Goal: Task Accomplishment & Management: Manage account settings

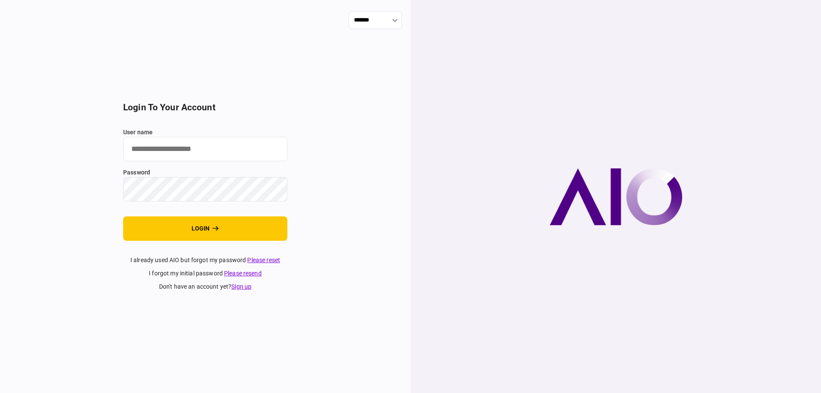
type input "*******"
click at [216, 246] on section "login to your account user name ******* password login I already used AIO but f…" at bounding box center [205, 196] width 164 height 189
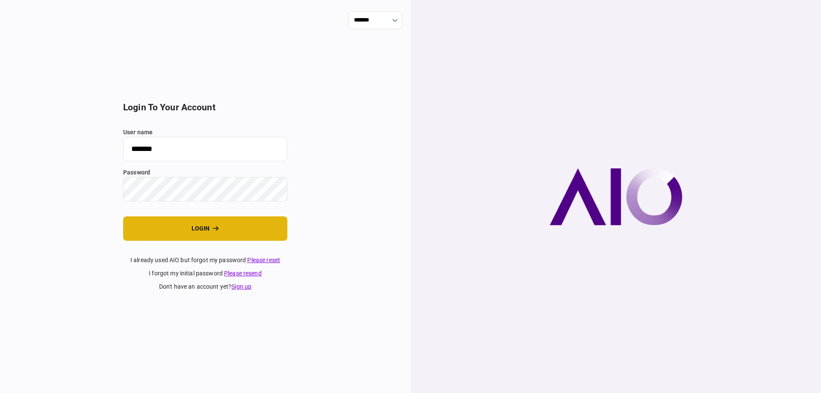
click at [216, 237] on button "login" at bounding box center [205, 228] width 164 height 24
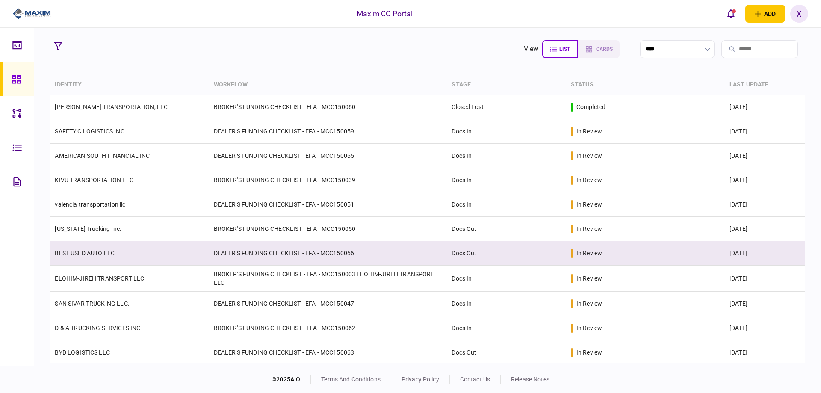
click at [107, 248] on td "BEST USED AUTO LLC" at bounding box center [129, 253] width 159 height 24
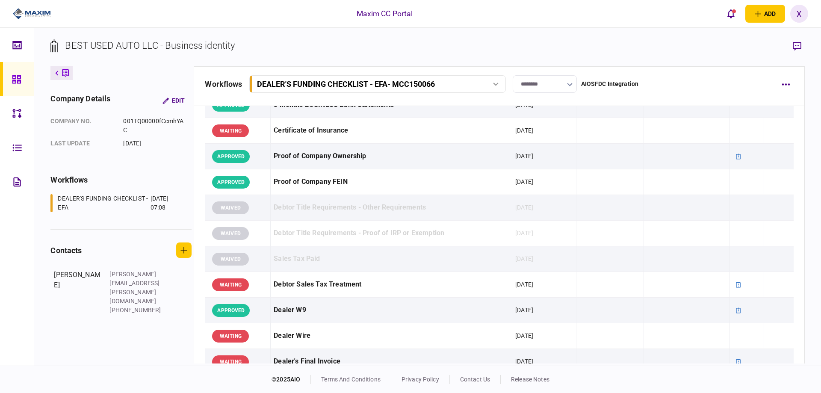
scroll to position [299, 0]
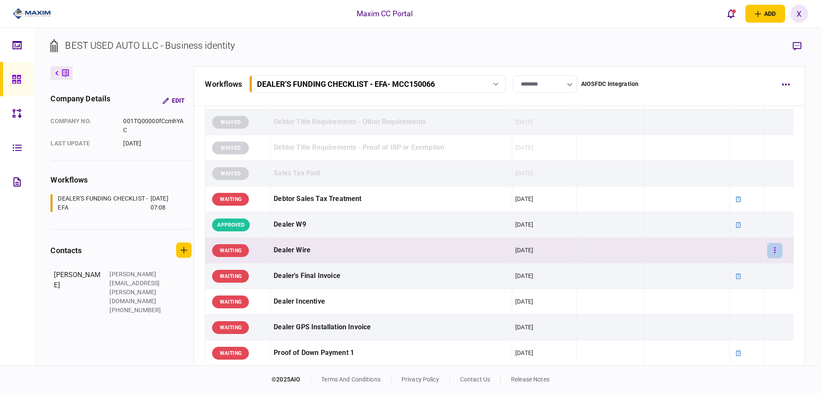
click at [772, 255] on button "button" at bounding box center [774, 250] width 15 height 15
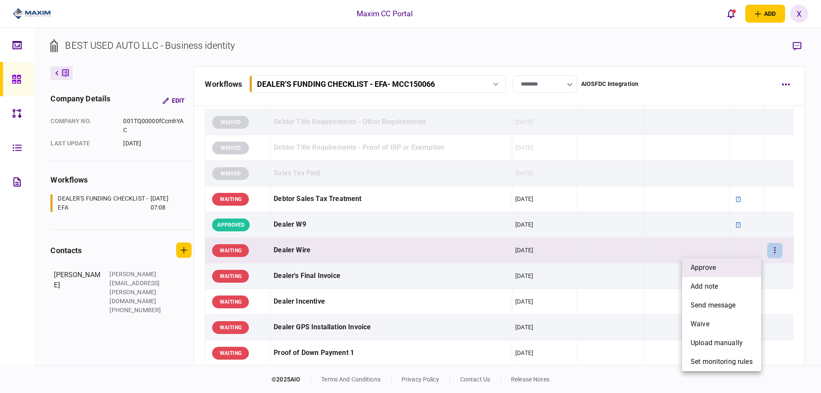
click at [752, 269] on li "approve" at bounding box center [721, 267] width 79 height 19
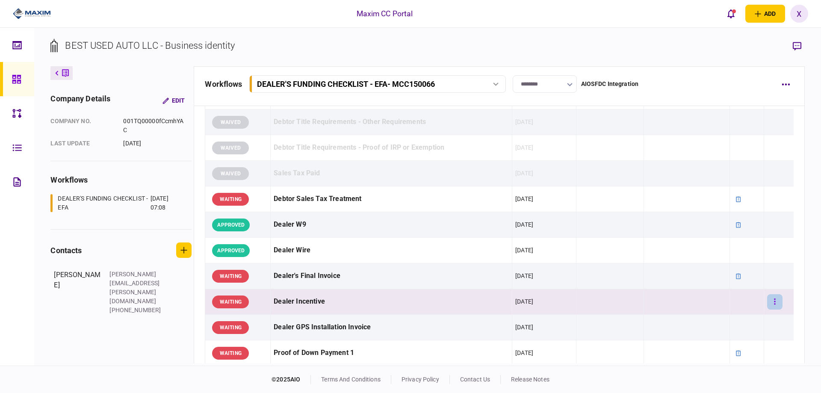
click at [767, 303] on button "button" at bounding box center [774, 301] width 15 height 15
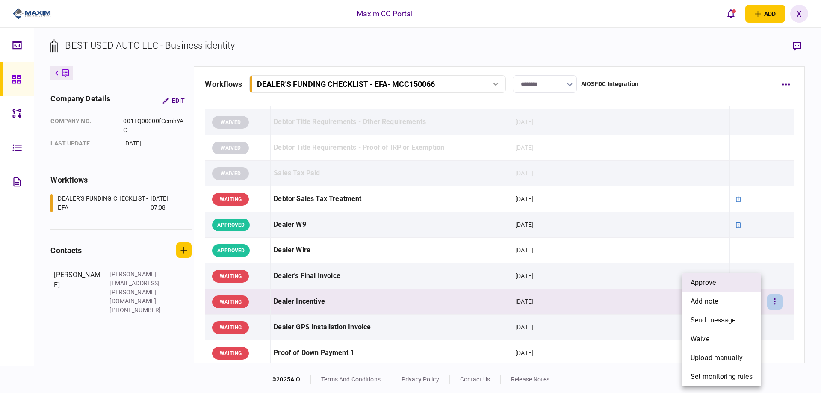
click at [749, 286] on li "approve" at bounding box center [721, 282] width 79 height 19
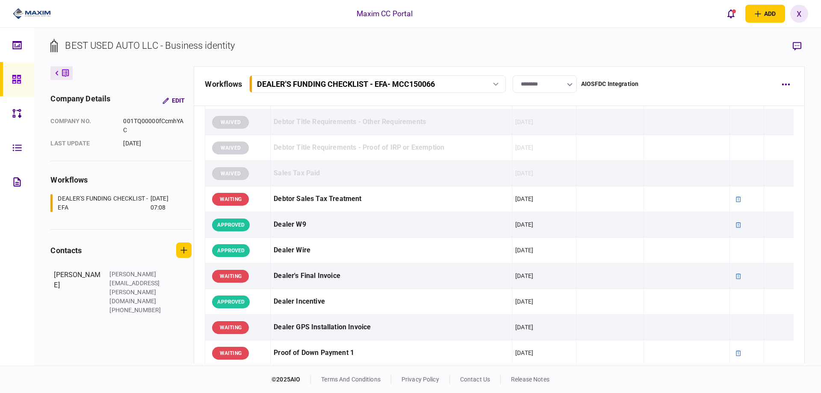
click at [30, 14] on img at bounding box center [32, 13] width 38 height 13
click at [28, 11] on img at bounding box center [32, 13] width 38 height 13
click at [21, 9] on img at bounding box center [32, 13] width 38 height 13
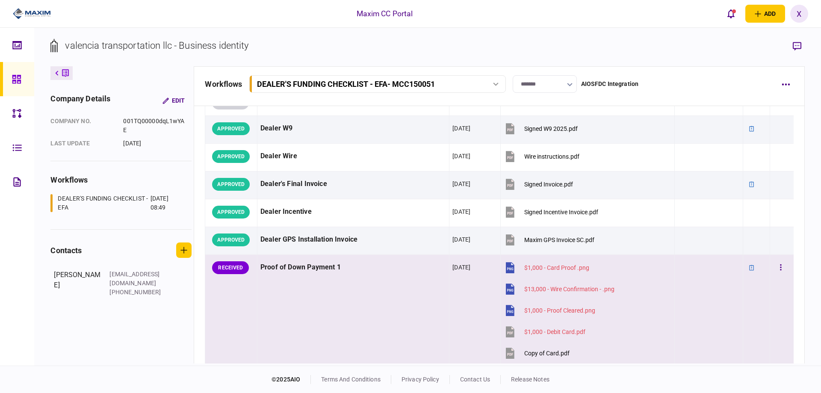
scroll to position [428, 0]
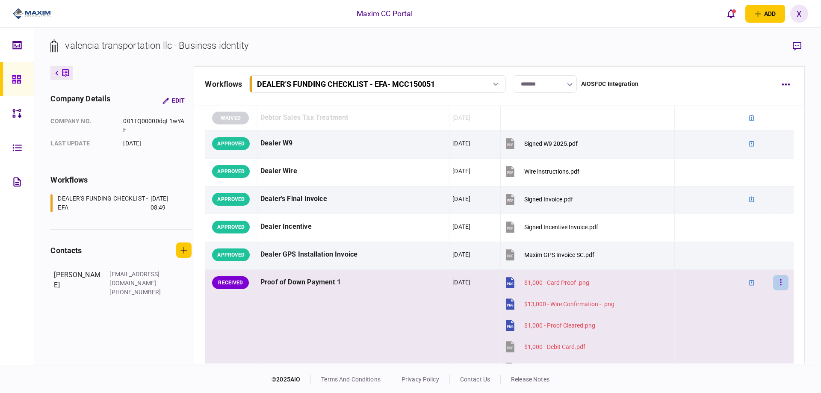
click at [777, 283] on button "button" at bounding box center [780, 282] width 15 height 15
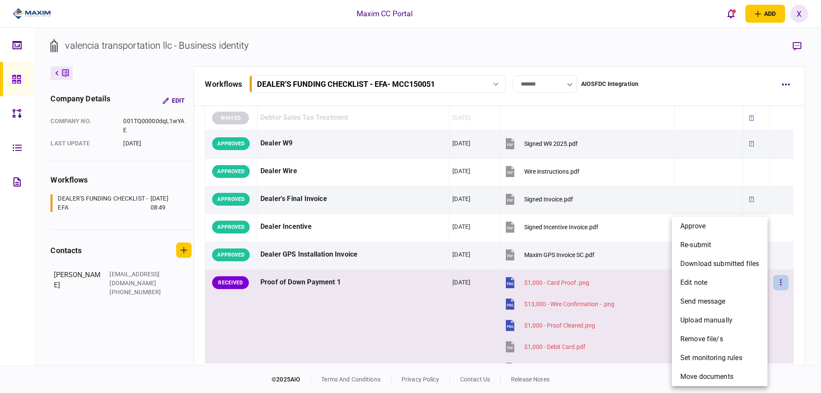
click at [443, 301] on div at bounding box center [410, 196] width 821 height 393
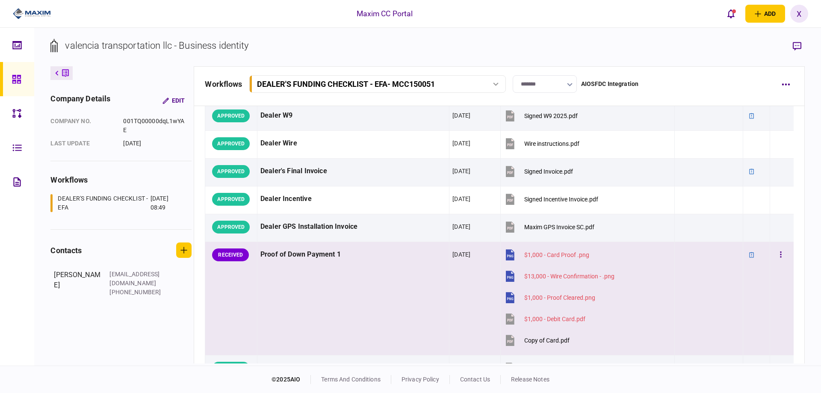
scroll to position [470, 0]
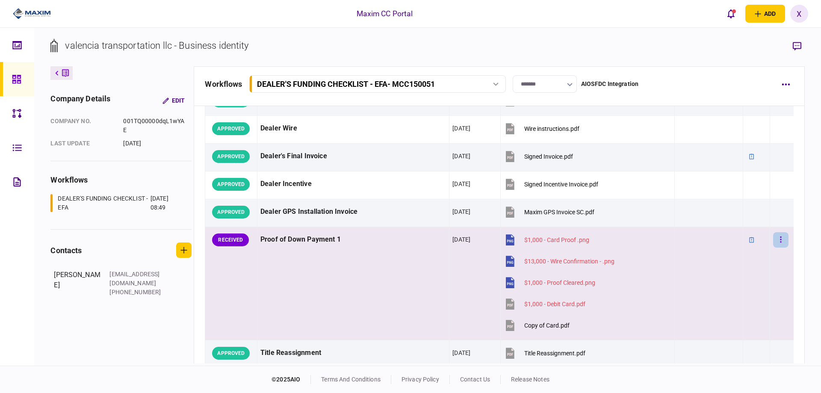
click at [780, 239] on button "button" at bounding box center [780, 239] width 15 height 15
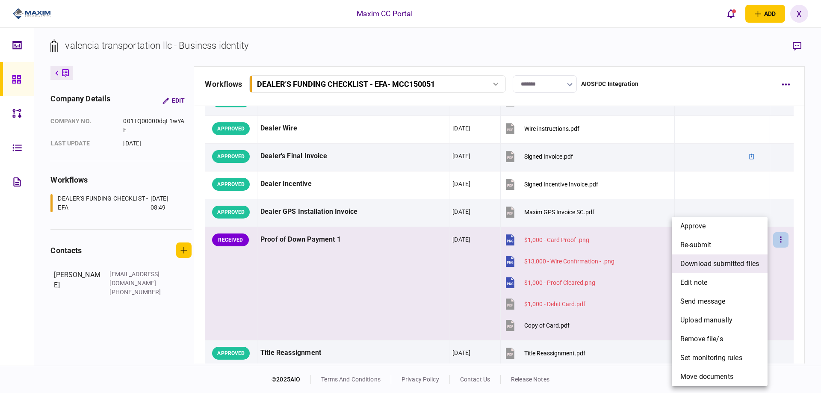
click at [722, 261] on span "download submitted files" at bounding box center [719, 264] width 79 height 10
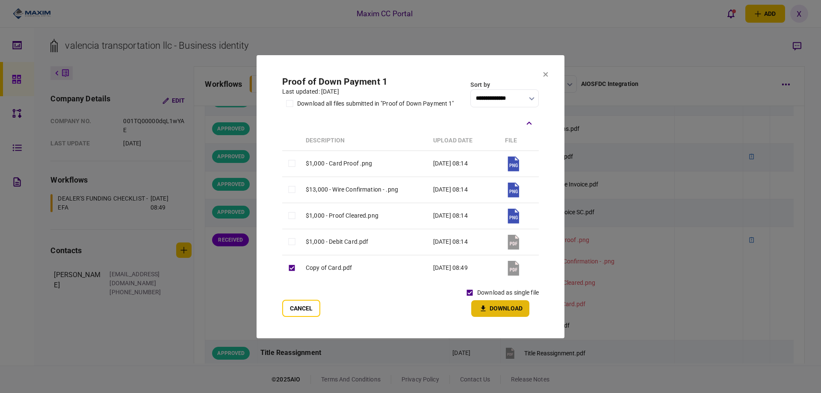
click at [494, 301] on button "Download" at bounding box center [500, 308] width 58 height 17
click at [311, 306] on button "Cancel" at bounding box center [301, 308] width 38 height 17
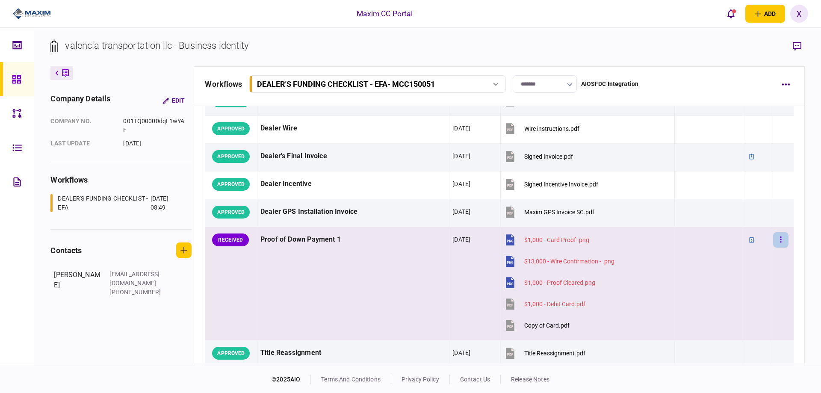
click at [779, 240] on button "button" at bounding box center [780, 239] width 15 height 15
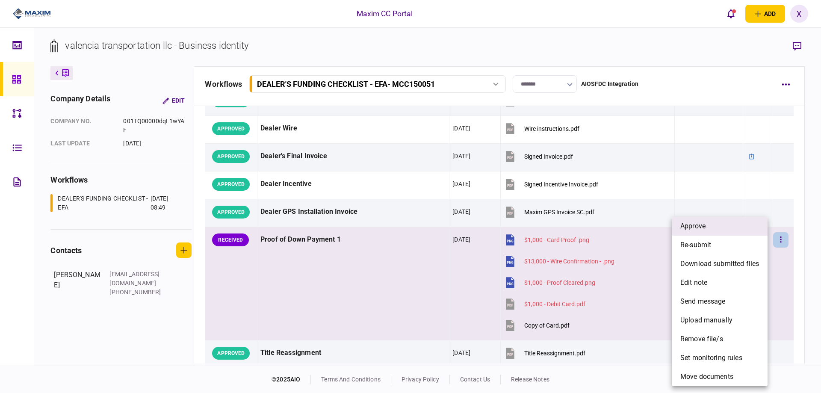
click at [727, 231] on li "approve" at bounding box center [720, 226] width 96 height 19
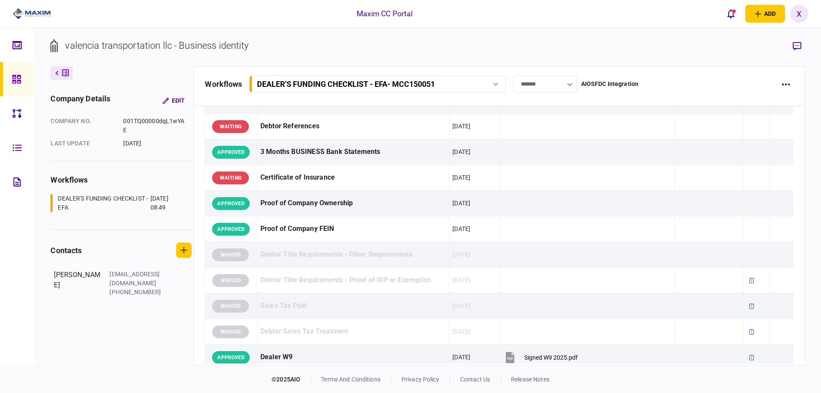
scroll to position [0, 0]
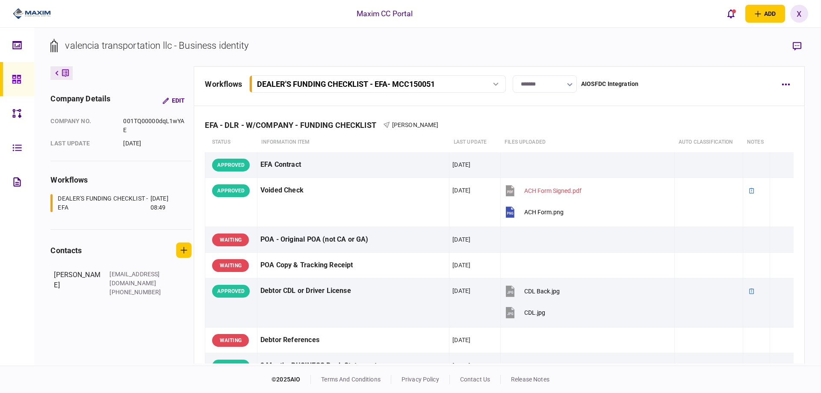
click at [25, 19] on img at bounding box center [32, 13] width 38 height 13
click at [33, 9] on img at bounding box center [32, 13] width 38 height 13
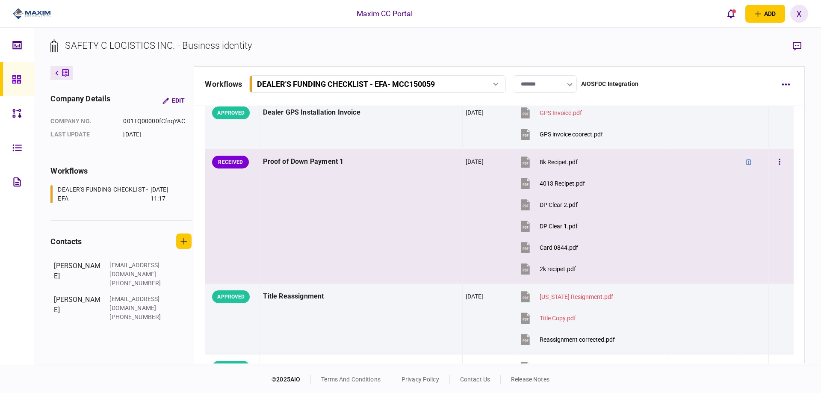
scroll to position [661, 0]
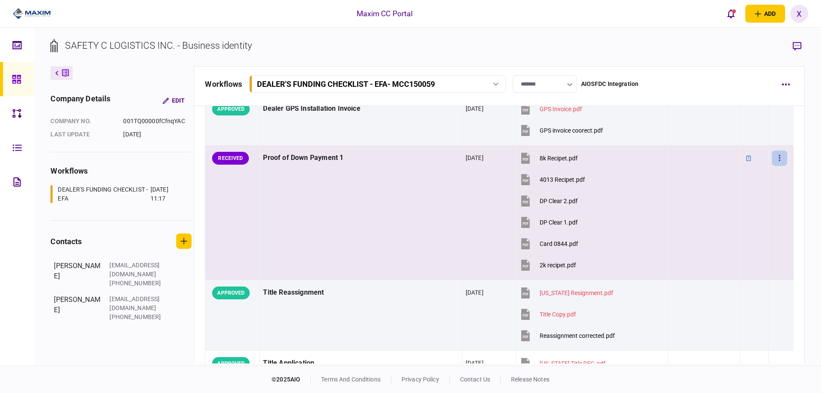
click at [775, 155] on button "button" at bounding box center [779, 157] width 15 height 15
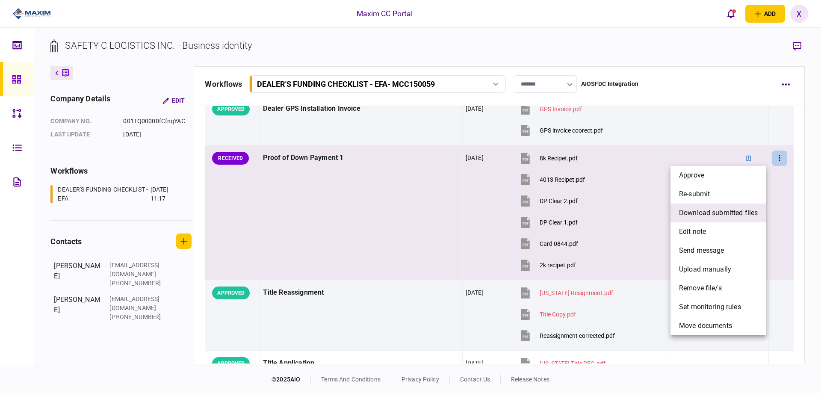
click at [720, 215] on span "download submitted files" at bounding box center [718, 213] width 79 height 10
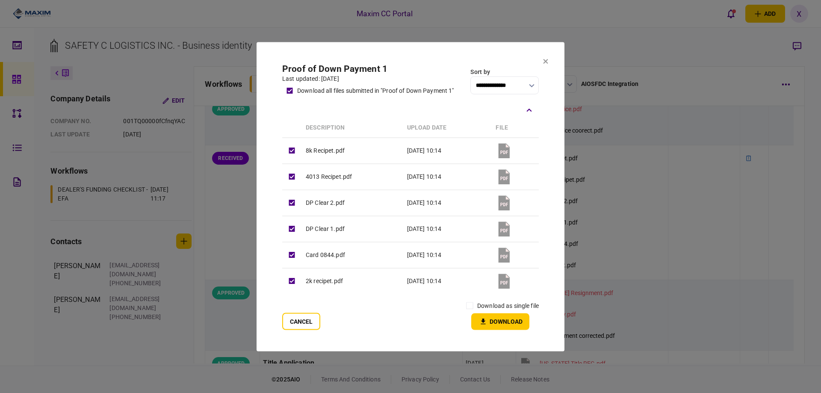
click at [464, 318] on div "download as single file Download" at bounding box center [500, 314] width 77 height 32
click at [493, 313] on button "Download" at bounding box center [500, 321] width 58 height 17
click at [299, 328] on button "Cancel" at bounding box center [301, 321] width 38 height 17
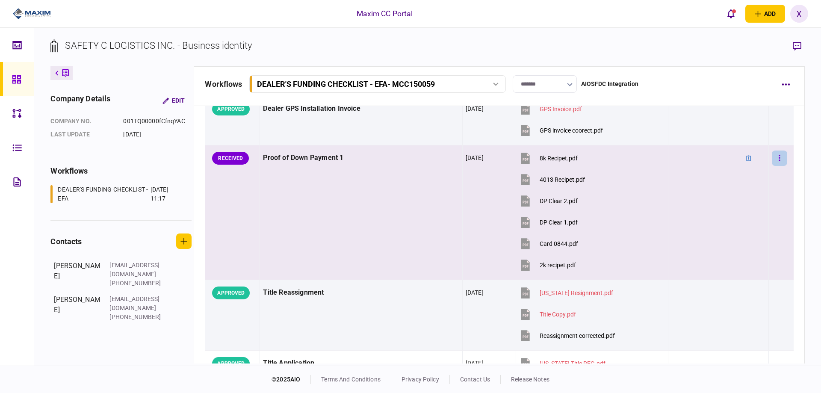
click at [773, 157] on button "button" at bounding box center [779, 157] width 15 height 15
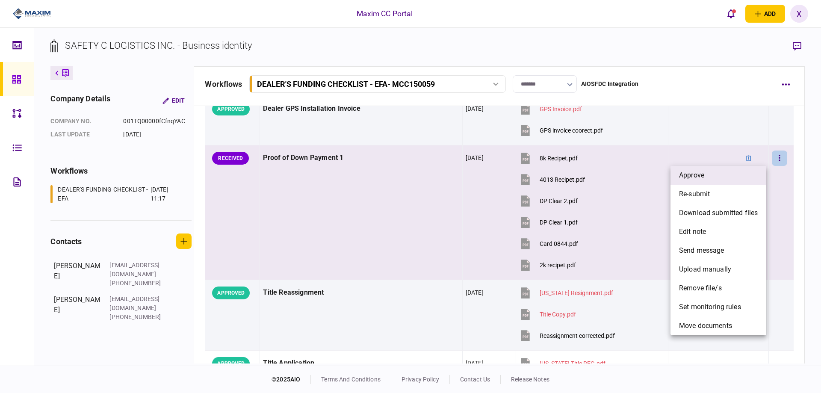
click at [702, 177] on span "approve" at bounding box center [691, 175] width 25 height 10
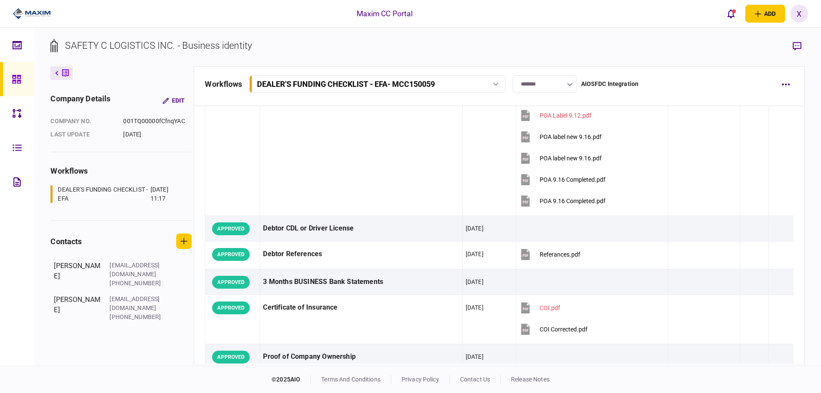
scroll to position [0, 0]
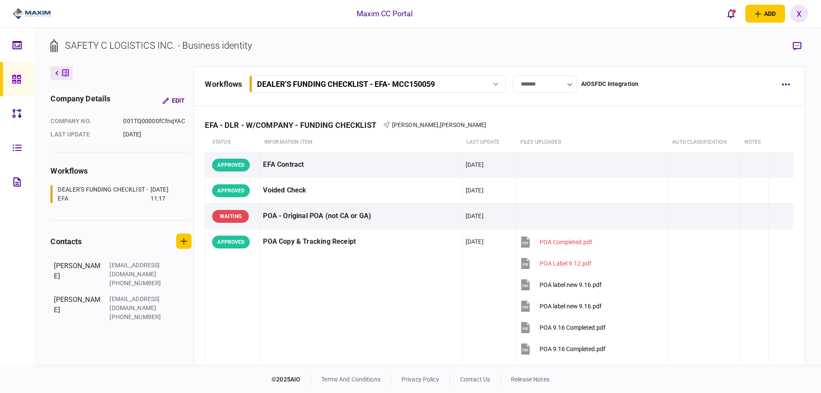
click at [12, 82] on icon at bounding box center [16, 79] width 9 height 10
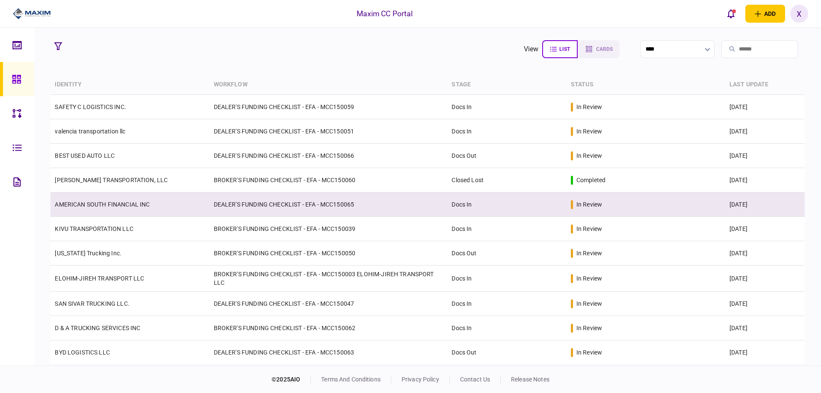
click at [89, 209] on td "AMERICAN SOUTH FINANCIAL INC" at bounding box center [129, 204] width 159 height 24
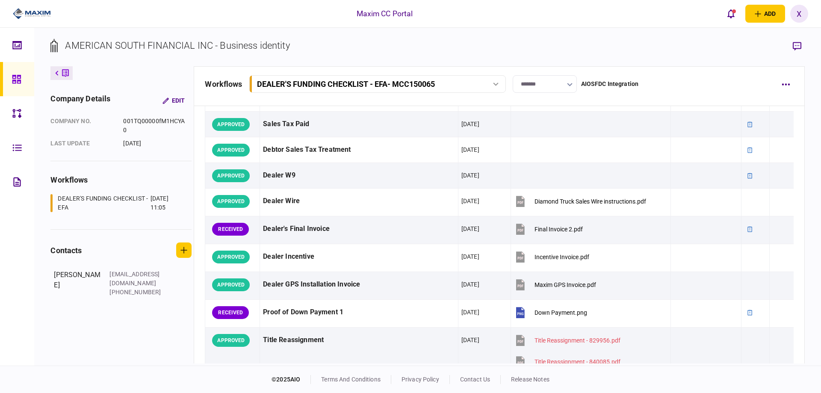
scroll to position [428, 0]
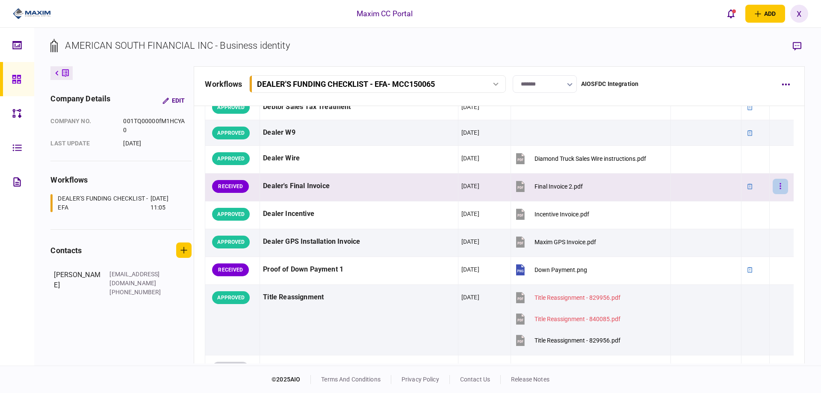
click at [777, 188] on button "button" at bounding box center [780, 186] width 15 height 15
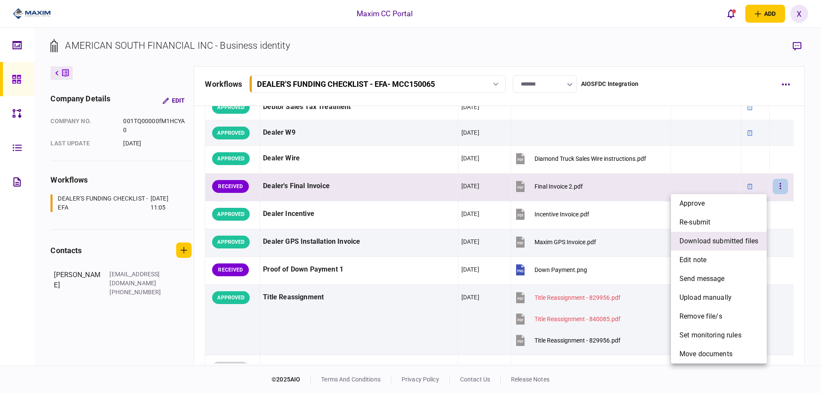
click at [745, 246] on span "download submitted files" at bounding box center [718, 241] width 79 height 10
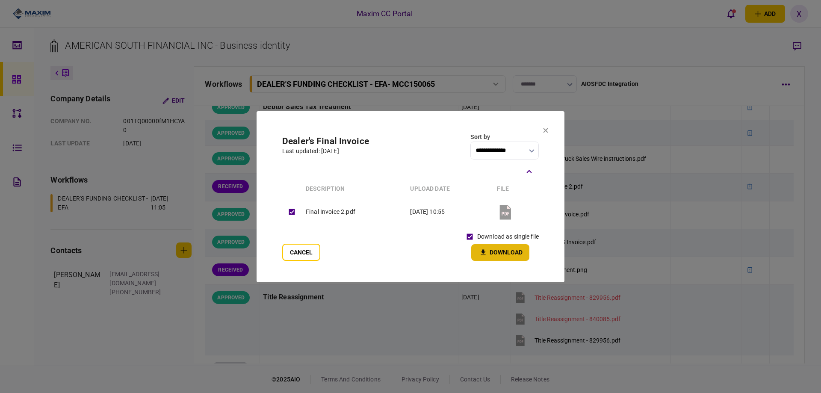
click at [493, 254] on button "Download" at bounding box center [500, 252] width 58 height 17
click at [544, 131] on icon at bounding box center [545, 130] width 5 height 5
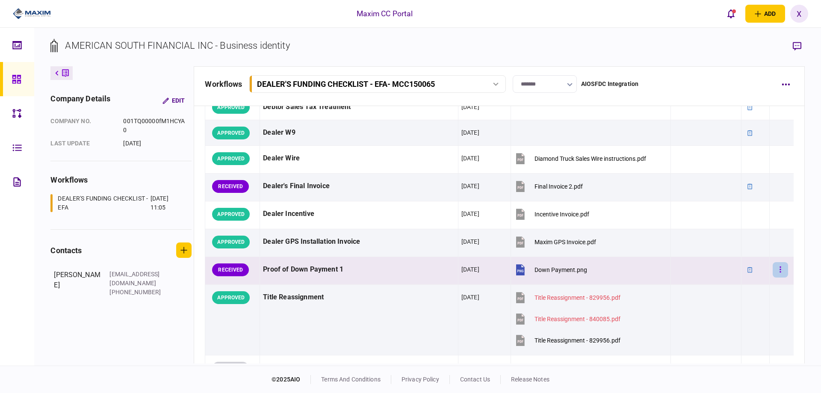
click at [780, 274] on button "button" at bounding box center [780, 269] width 15 height 15
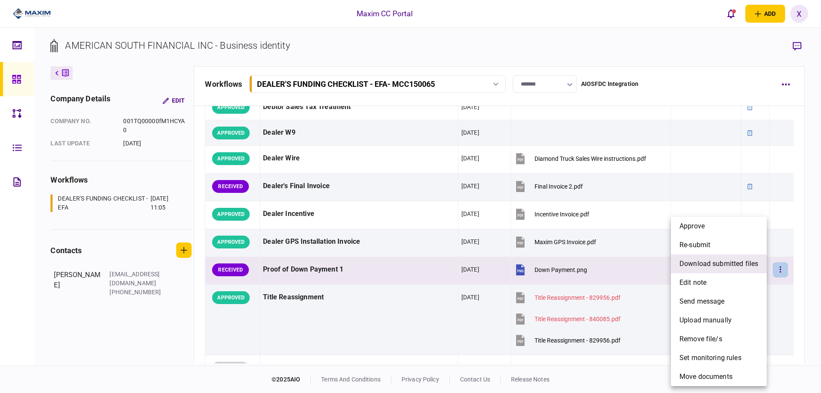
click at [734, 266] on span "download submitted files" at bounding box center [718, 264] width 79 height 10
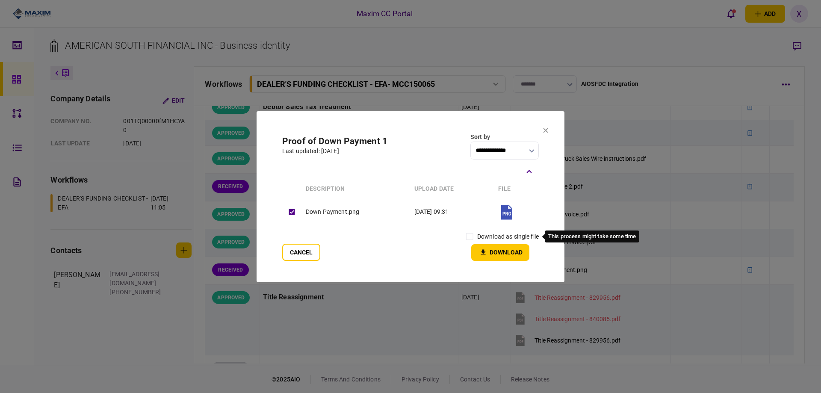
click at [510, 239] on label "download as single file" at bounding box center [508, 236] width 62 height 9
click at [490, 252] on button "Download" at bounding box center [500, 252] width 58 height 17
click at [547, 129] on icon at bounding box center [545, 130] width 5 height 5
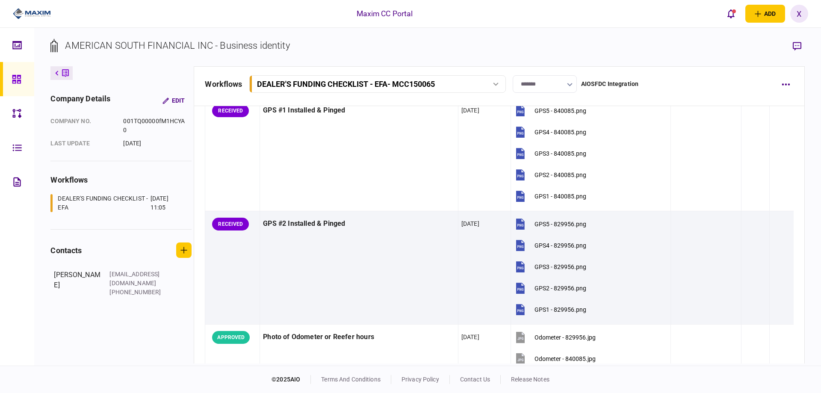
scroll to position [770, 0]
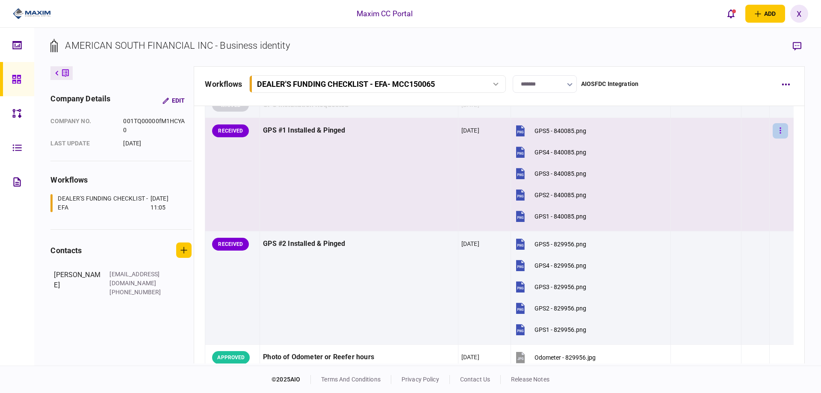
click at [781, 130] on button "button" at bounding box center [780, 130] width 15 height 15
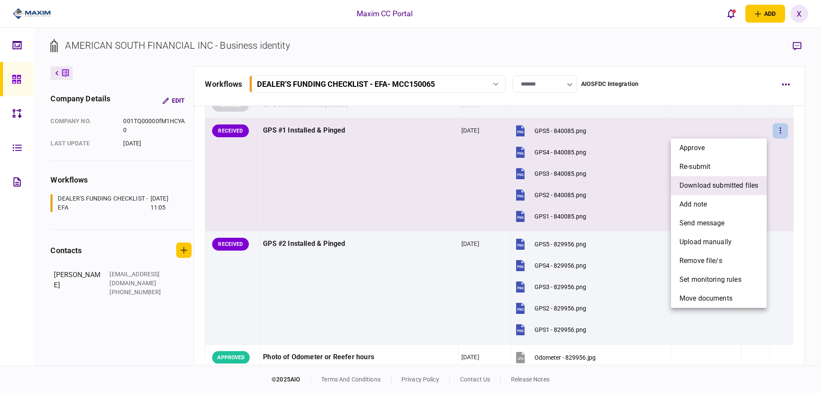
click at [725, 187] on span "download submitted files" at bounding box center [718, 185] width 79 height 10
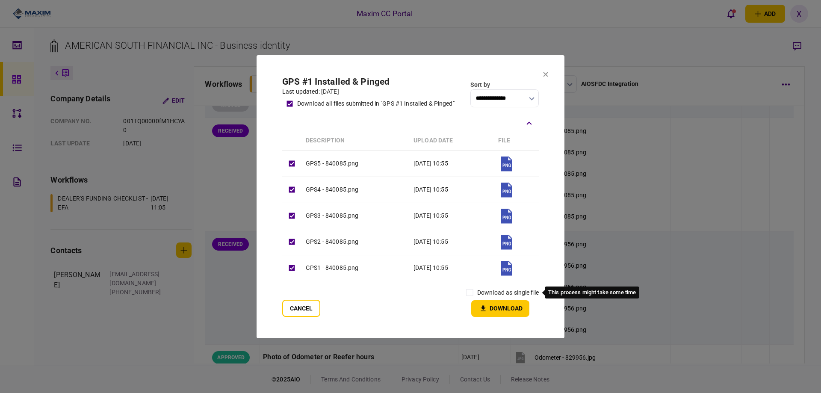
click at [497, 295] on label "download as single file" at bounding box center [508, 292] width 62 height 9
click at [481, 292] on label "download as single file" at bounding box center [508, 292] width 62 height 9
drag, startPoint x: 490, startPoint y: 305, endPoint x: 651, endPoint y: 263, distance: 166.5
click at [491, 305] on button "Download" at bounding box center [500, 308] width 58 height 17
click at [544, 74] on icon at bounding box center [545, 74] width 5 height 5
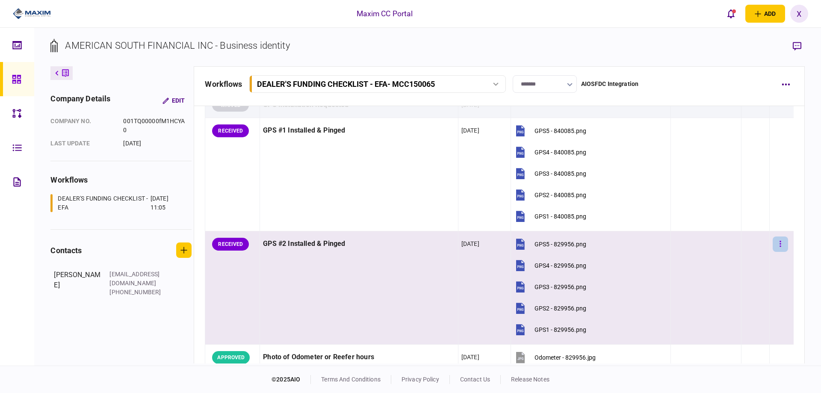
click at [776, 246] on button "button" at bounding box center [780, 243] width 15 height 15
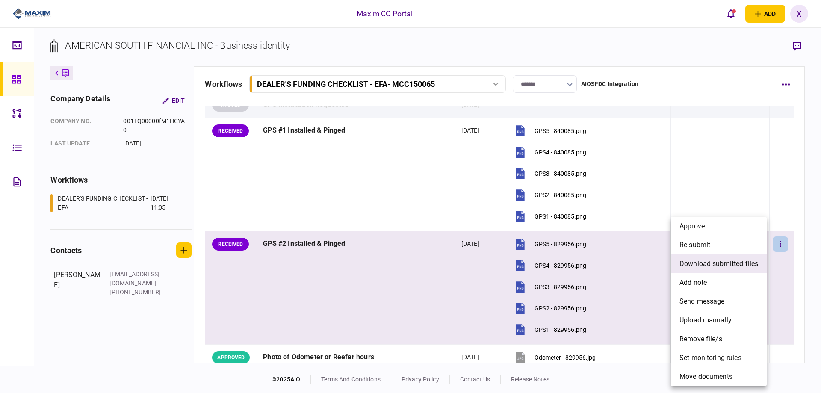
click at [734, 255] on li "download submitted files" at bounding box center [719, 263] width 96 height 19
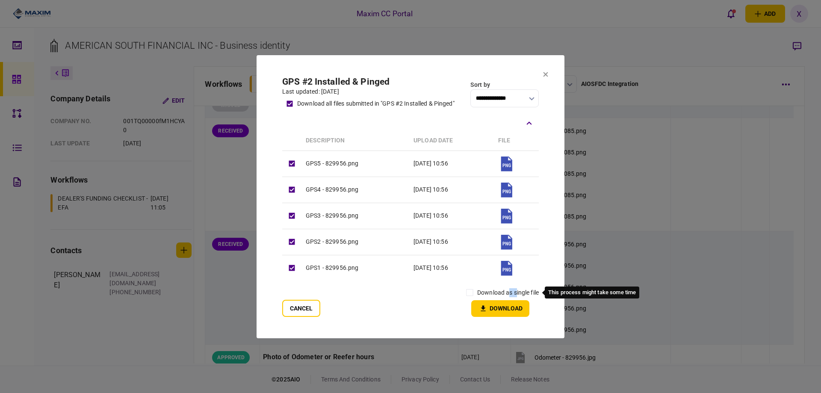
drag, startPoint x: 516, startPoint y: 292, endPoint x: 502, endPoint y: 293, distance: 14.2
click at [502, 293] on label "download as single file" at bounding box center [508, 292] width 62 height 9
click at [490, 304] on button "Download" at bounding box center [500, 308] width 58 height 17
click at [544, 72] on icon at bounding box center [545, 74] width 5 height 5
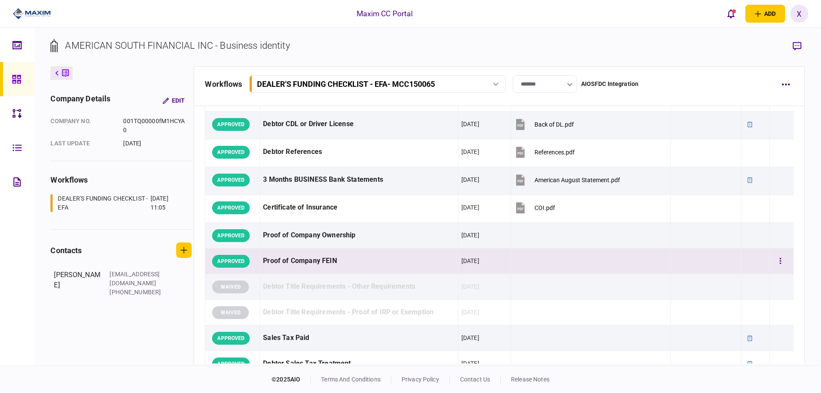
scroll to position [385, 0]
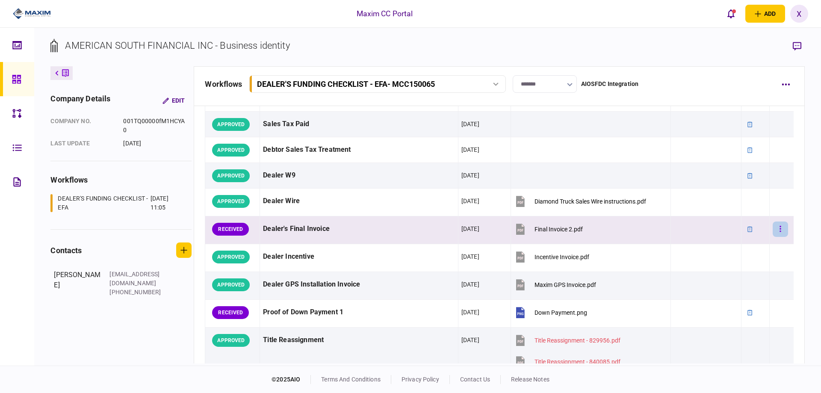
click at [782, 228] on button "button" at bounding box center [780, 228] width 15 height 15
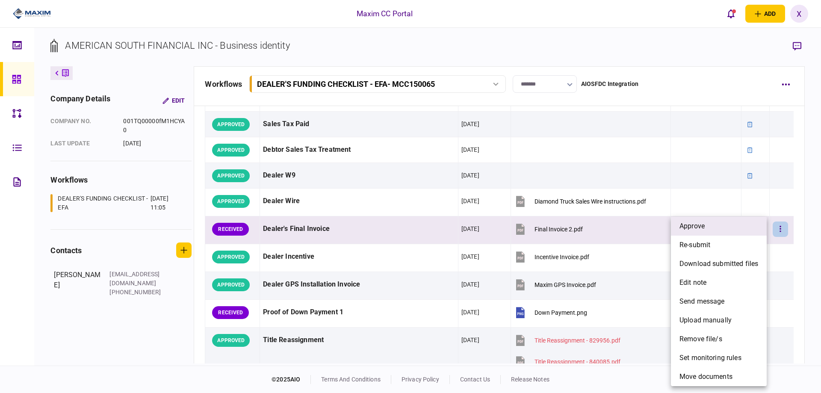
click at [742, 230] on li "approve" at bounding box center [719, 226] width 96 height 19
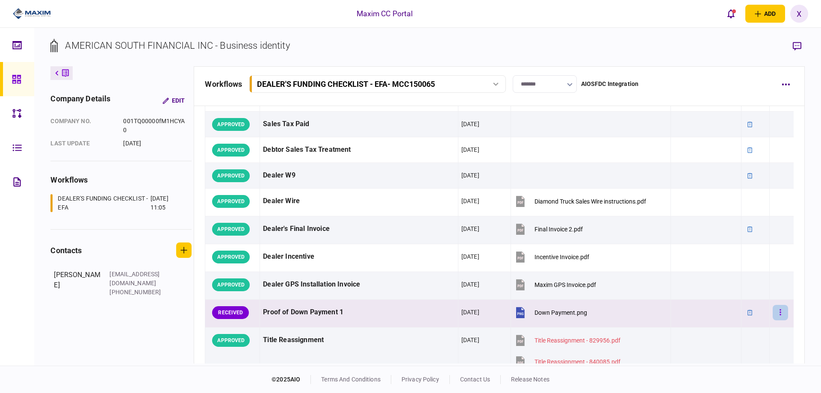
click at [774, 317] on button "button" at bounding box center [780, 312] width 15 height 15
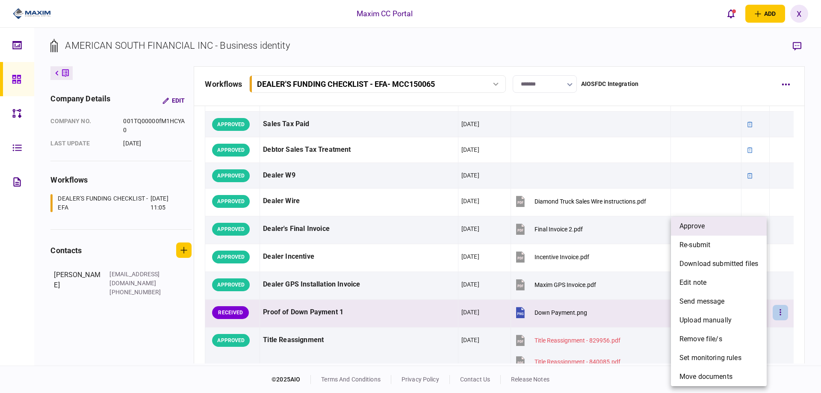
click at [705, 226] on li "approve" at bounding box center [719, 226] width 96 height 19
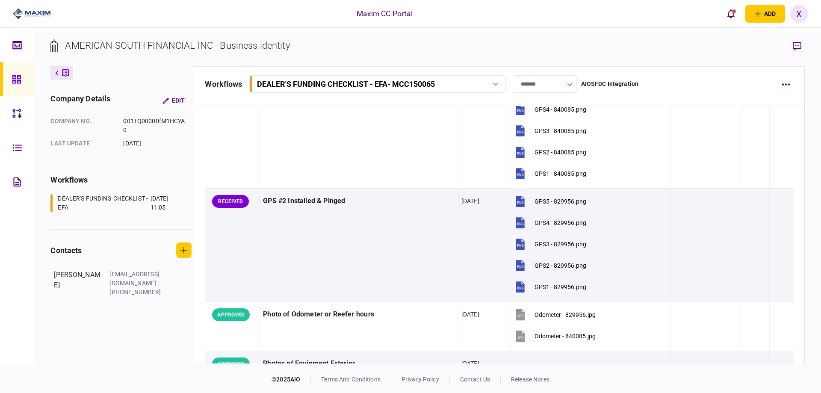
scroll to position [770, 0]
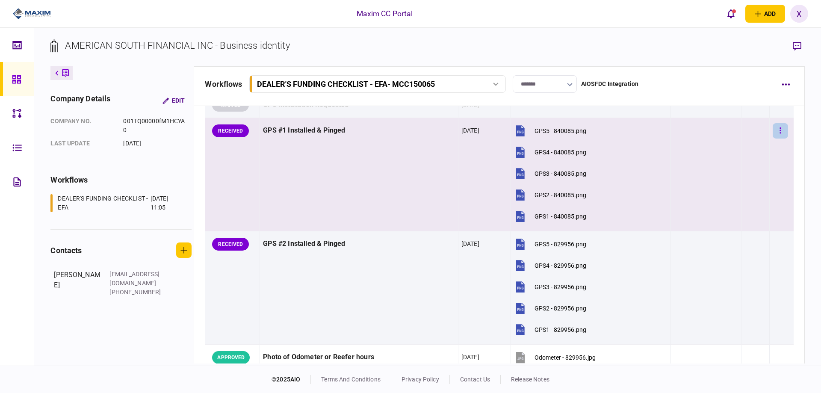
click at [776, 128] on button "button" at bounding box center [780, 130] width 15 height 15
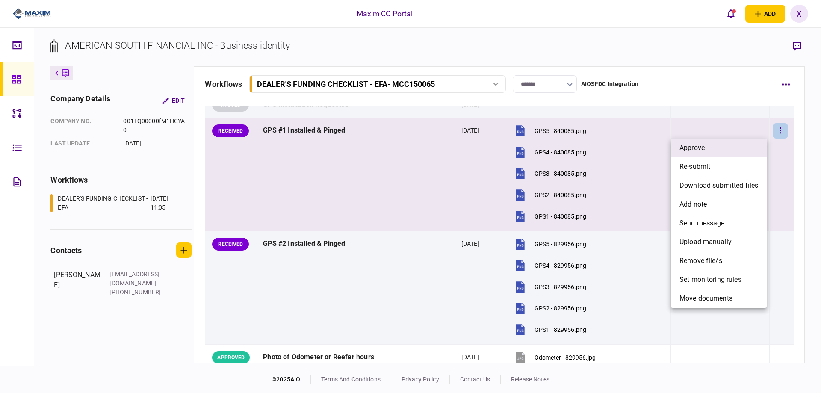
click at [749, 148] on li "approve" at bounding box center [719, 148] width 96 height 19
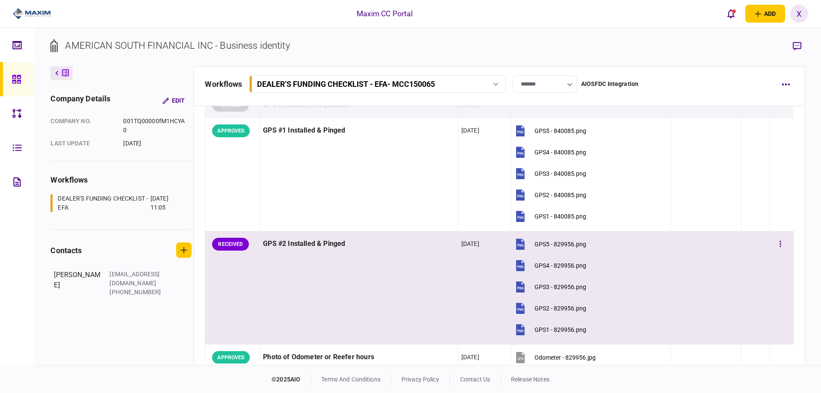
click at [777, 252] on div at bounding box center [782, 243] width 18 height 19
click at [779, 247] on icon "button" at bounding box center [780, 244] width 2 height 8
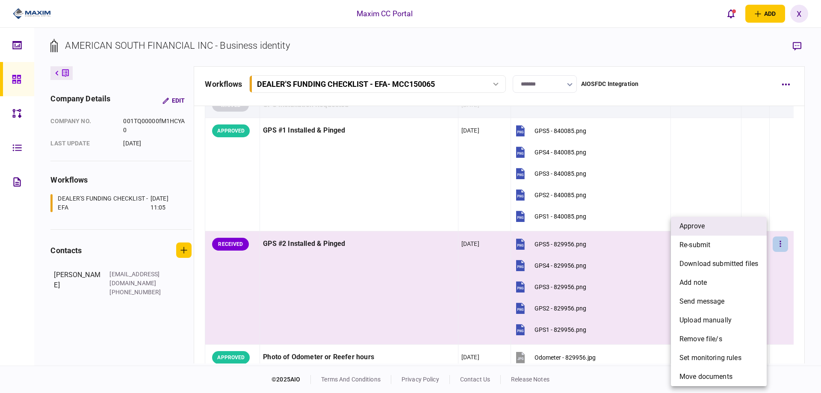
click at [735, 224] on li "approve" at bounding box center [719, 226] width 96 height 19
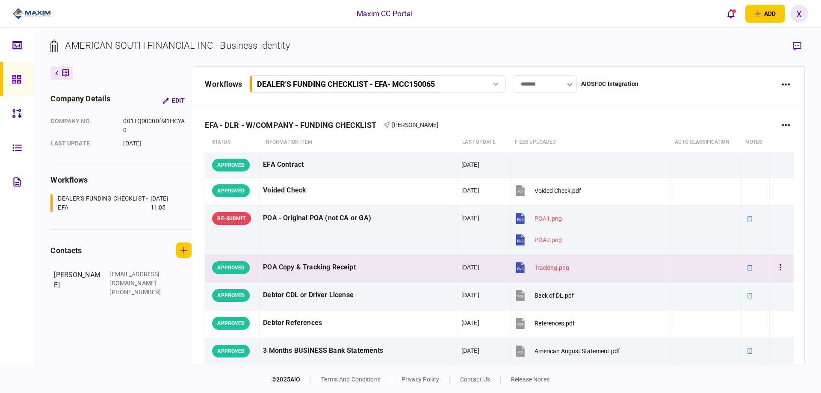
scroll to position [86, 0]
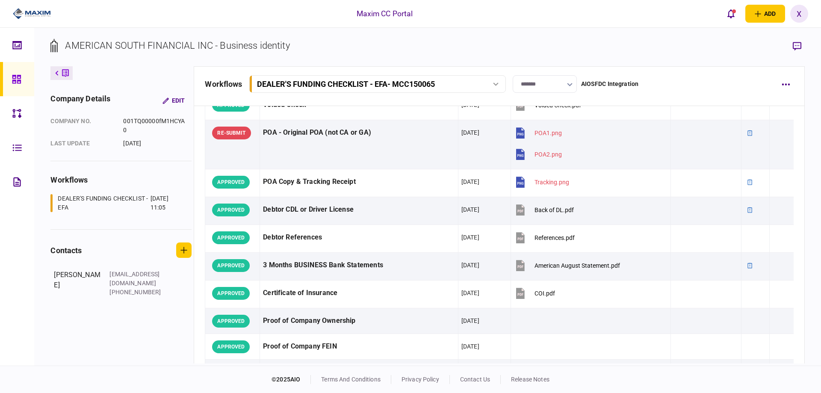
click at [558, 90] on input "*******" at bounding box center [545, 84] width 64 height 18
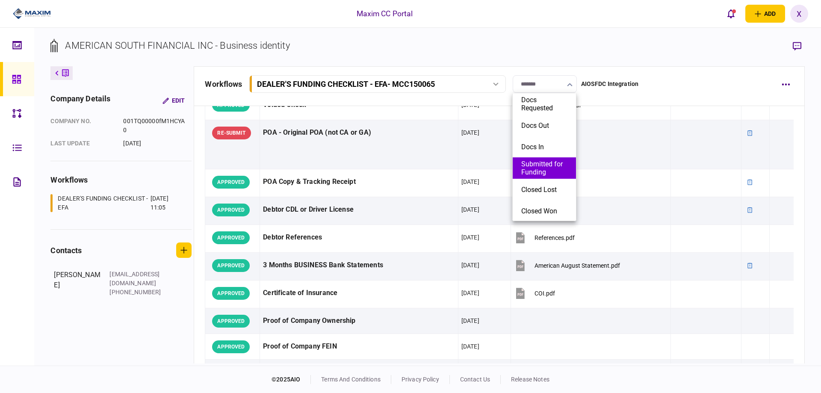
click at [554, 171] on button "Submitted for Funding" at bounding box center [544, 168] width 46 height 16
type input "**********"
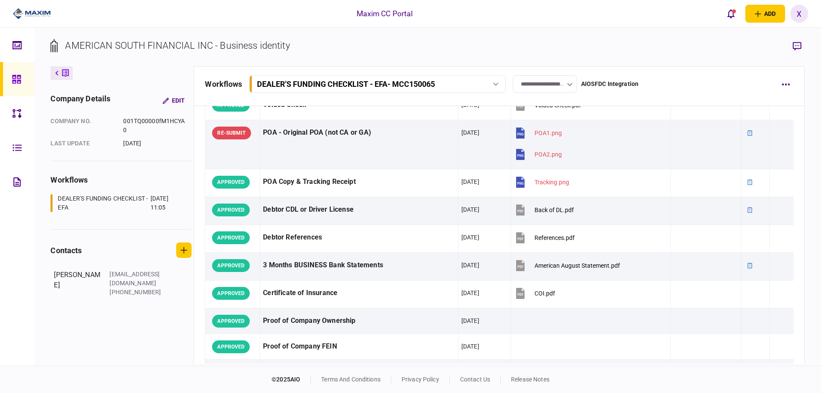
click at [342, 26] on div "Maxim CC Portal add business identity individual identity X X Xiomara Rodriguez…" at bounding box center [410, 13] width 821 height 27
click at [16, 77] on icon at bounding box center [16, 79] width 9 height 10
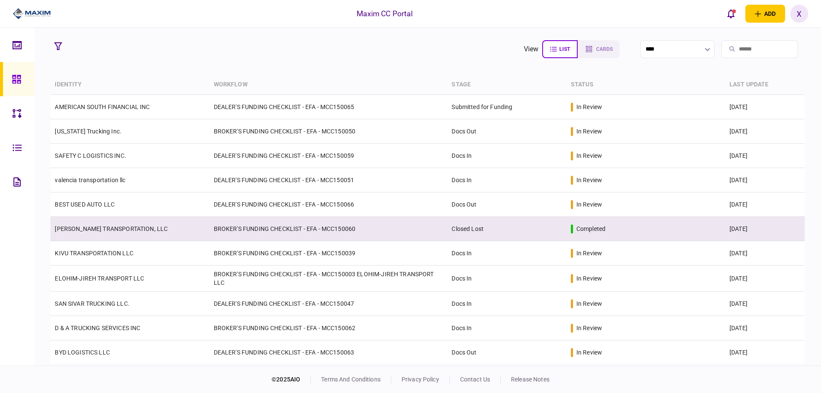
click at [58, 218] on td "[PERSON_NAME] TRANSPORTATION, LLC" at bounding box center [129, 229] width 159 height 24
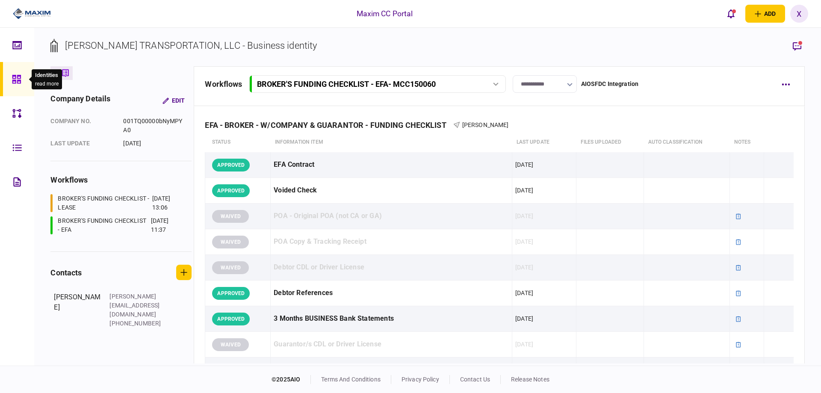
click at [15, 75] on icon at bounding box center [16, 79] width 9 height 9
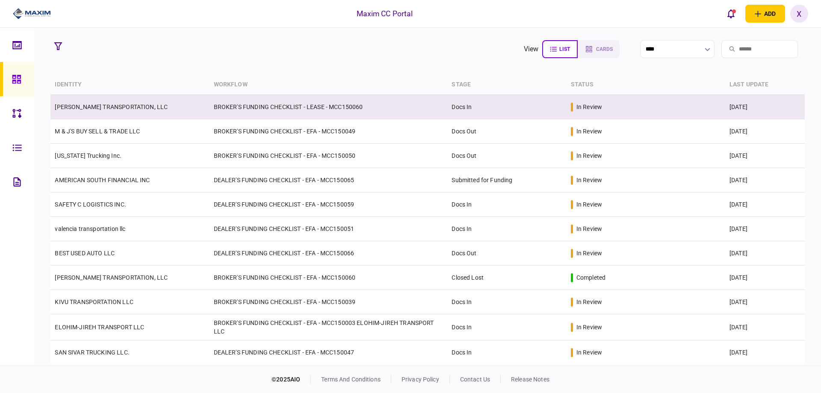
click at [73, 113] on td "[PERSON_NAME] TRANSPORTATION, LLC" at bounding box center [129, 107] width 159 height 24
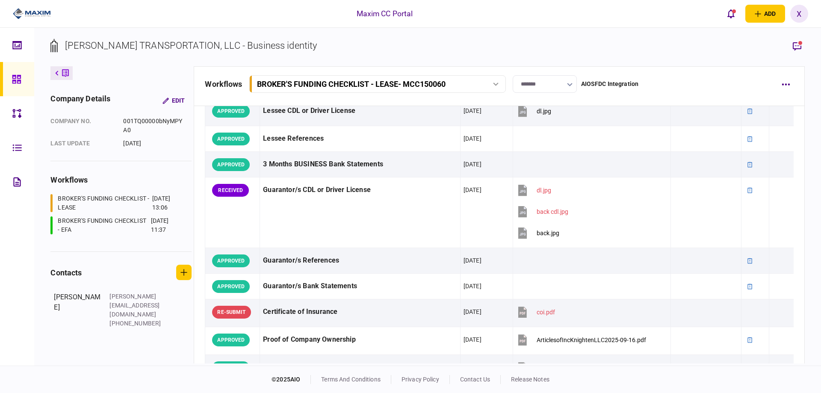
scroll to position [287, 0]
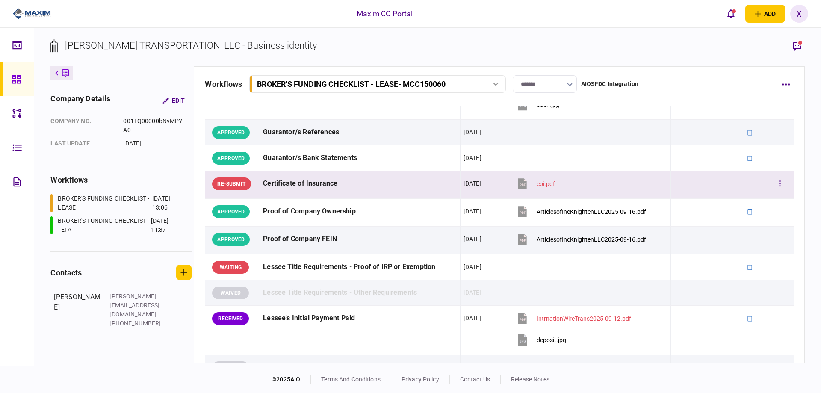
click at [522, 185] on icon at bounding box center [522, 183] width 9 height 11
click at [543, 185] on div "coi.pdf" at bounding box center [546, 183] width 18 height 7
click at [530, 181] on button "coi.pdf" at bounding box center [535, 183] width 39 height 19
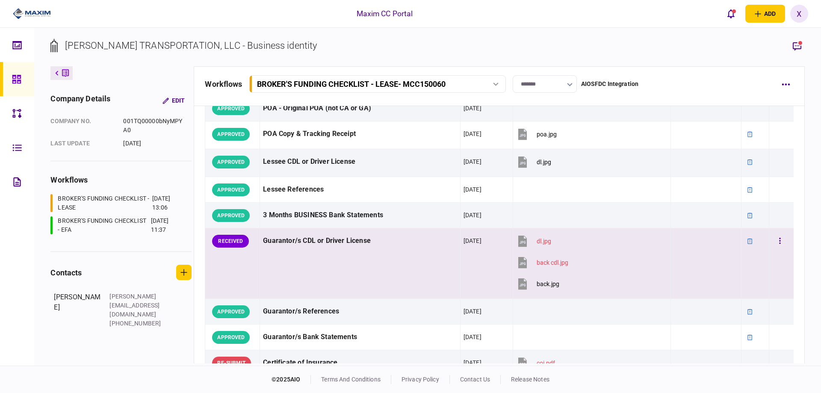
scroll to position [128, 0]
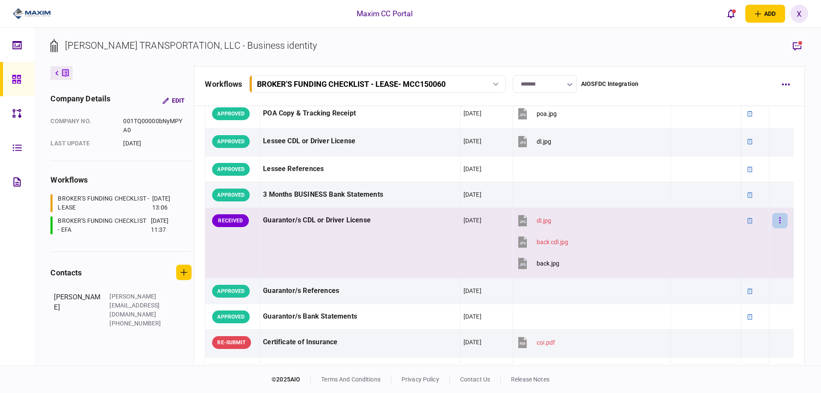
click at [772, 220] on button "button" at bounding box center [779, 220] width 15 height 15
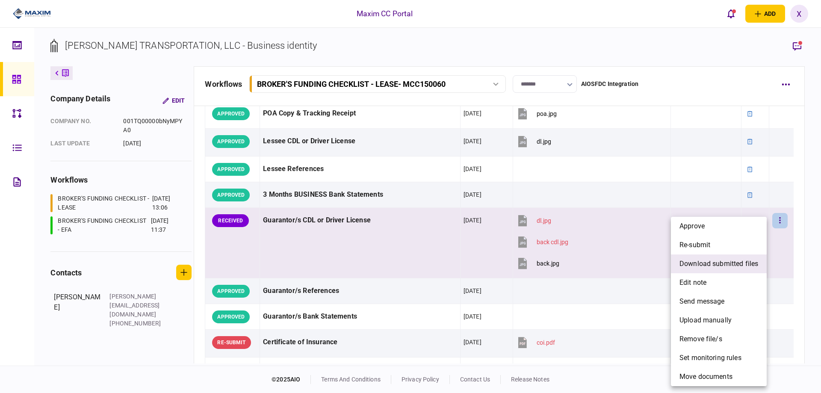
click at [701, 264] on span "download submitted files" at bounding box center [718, 264] width 79 height 10
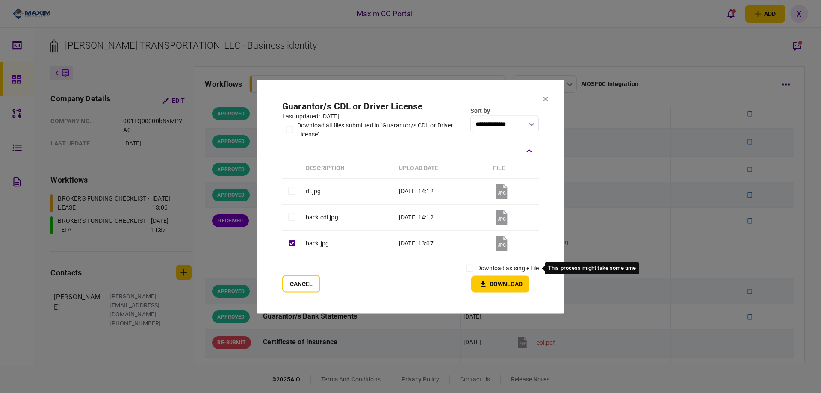
click at [477, 268] on div "download as single file" at bounding box center [500, 267] width 77 height 15
click at [493, 280] on button "Download" at bounding box center [500, 283] width 58 height 17
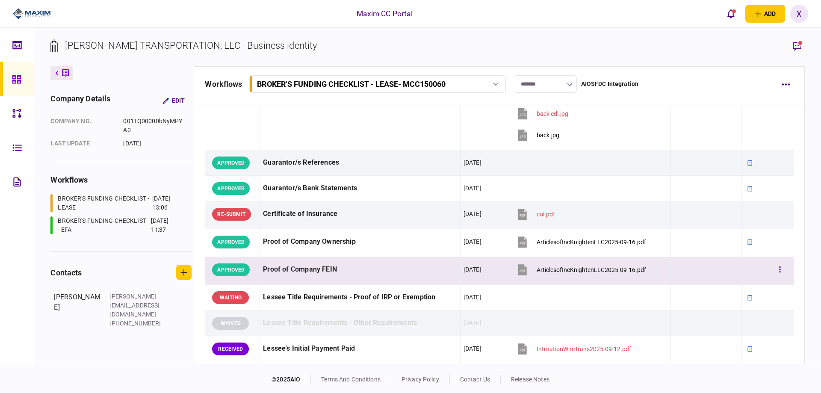
scroll to position [342, 0]
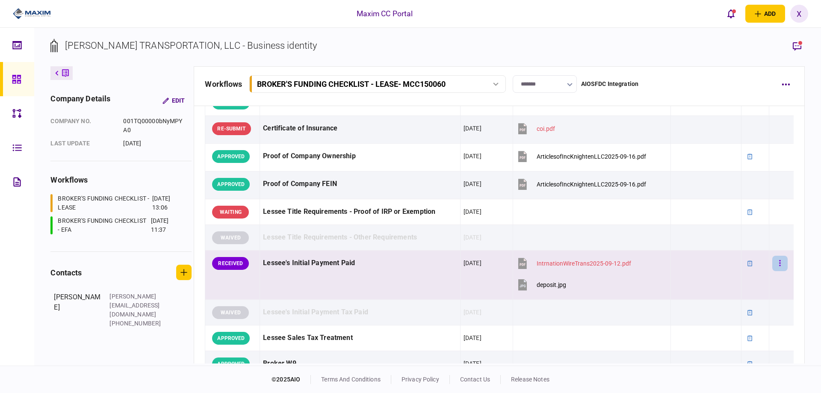
click at [778, 258] on button "button" at bounding box center [779, 263] width 15 height 15
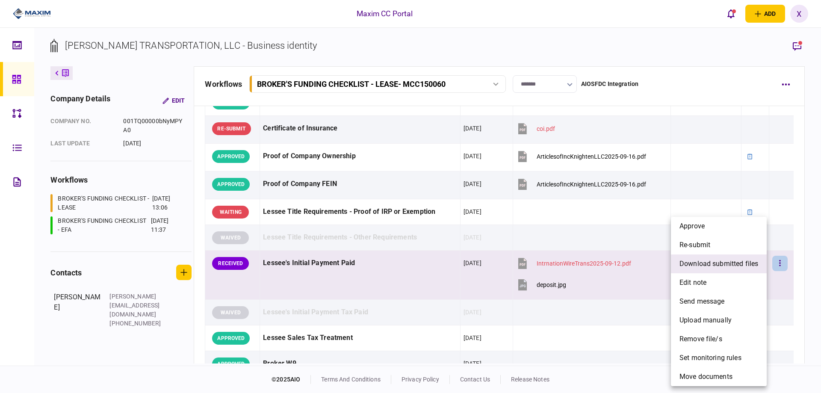
click at [716, 260] on span "download submitted files" at bounding box center [718, 264] width 79 height 10
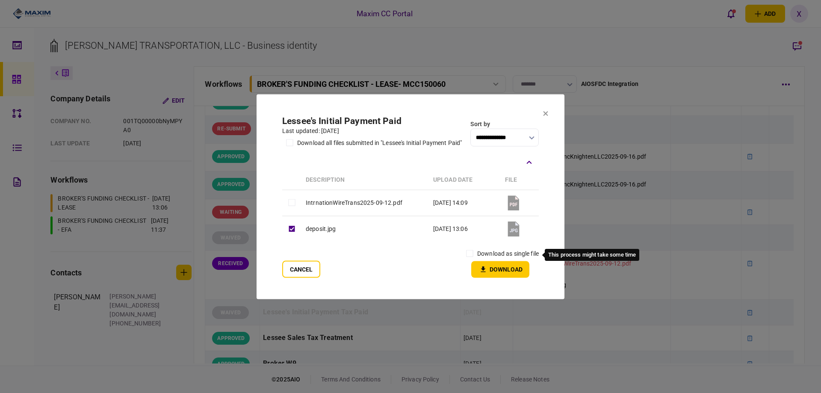
click at [480, 256] on label "download as single file" at bounding box center [508, 253] width 62 height 9
click at [481, 267] on icon "button" at bounding box center [483, 269] width 10 height 8
click at [539, 118] on section "**********" at bounding box center [411, 196] width 308 height 205
click at [543, 111] on icon at bounding box center [545, 113] width 5 height 5
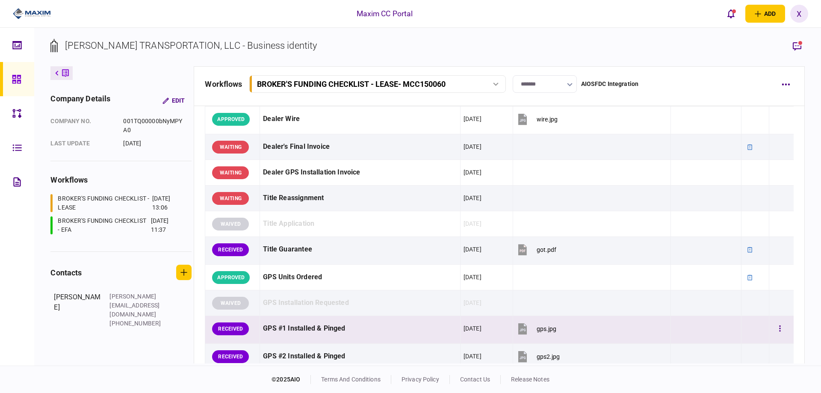
scroll to position [770, 0]
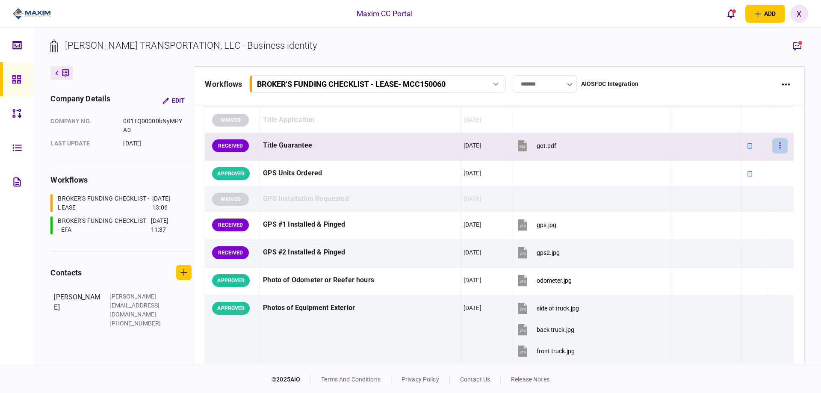
click at [779, 149] on icon "button" at bounding box center [780, 146] width 2 height 8
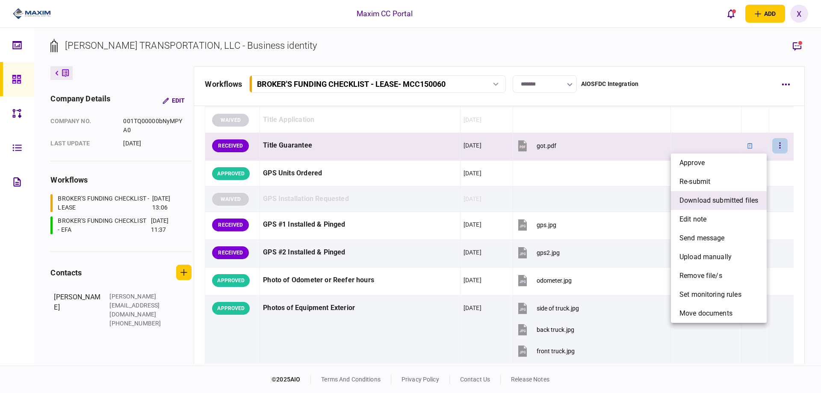
click at [741, 200] on span "download submitted files" at bounding box center [718, 200] width 79 height 10
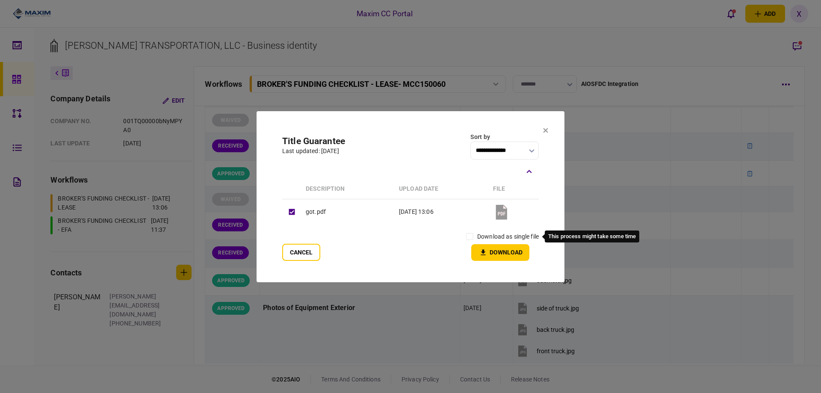
click at [494, 238] on label "download as single file" at bounding box center [508, 236] width 62 height 9
click at [478, 244] on button "Download" at bounding box center [500, 252] width 58 height 17
click at [543, 126] on section "**********" at bounding box center [411, 196] width 308 height 171
click at [543, 131] on section "**********" at bounding box center [411, 196] width 308 height 171
click at [549, 132] on section "**********" at bounding box center [411, 196] width 308 height 171
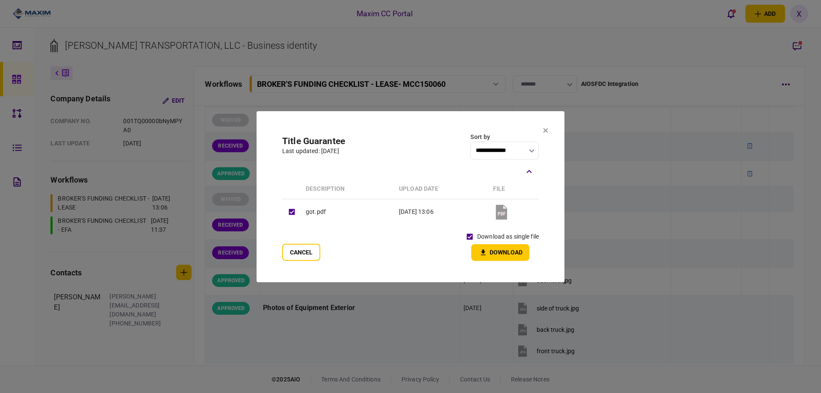
click at [545, 130] on icon at bounding box center [545, 130] width 5 height 5
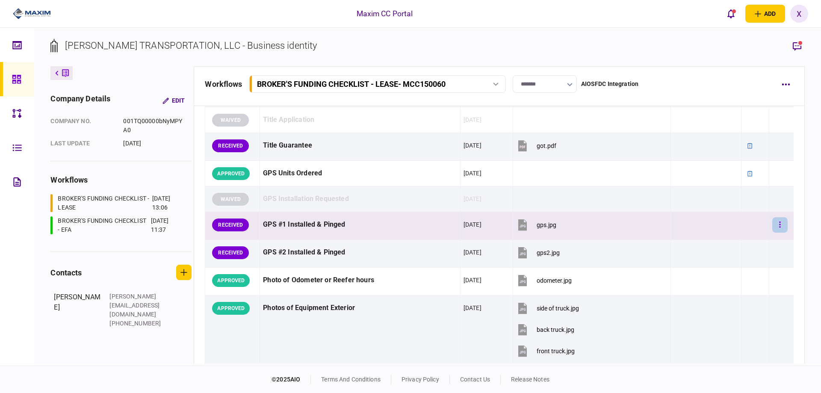
click at [772, 222] on button "button" at bounding box center [779, 224] width 15 height 15
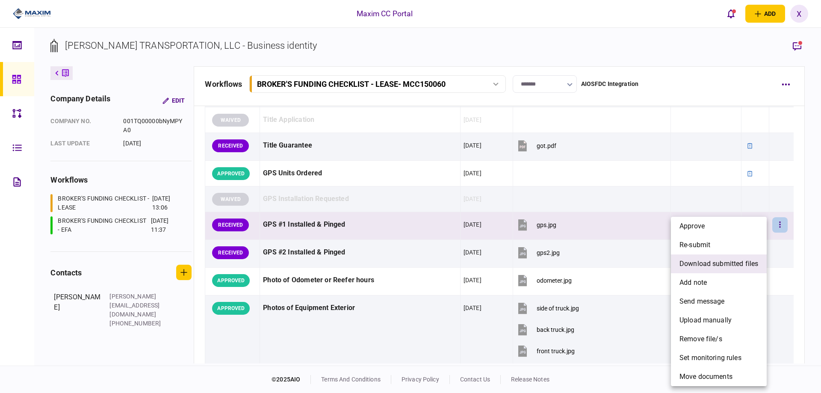
click at [725, 262] on span "download submitted files" at bounding box center [718, 264] width 79 height 10
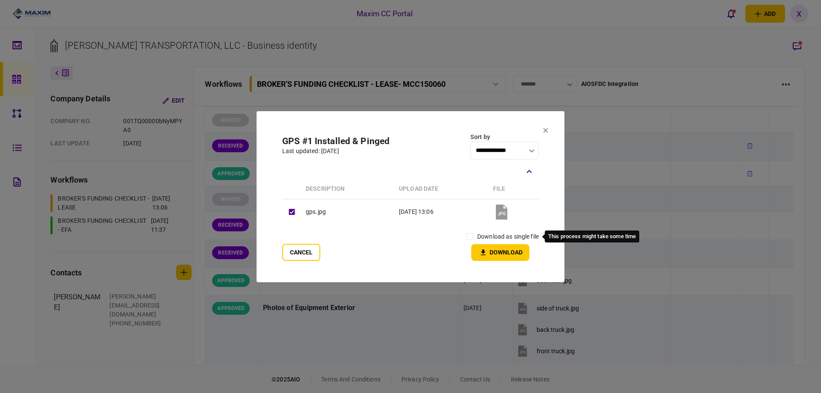
click at [482, 236] on label "download as single file" at bounding box center [508, 236] width 62 height 9
click at [481, 249] on icon "button" at bounding box center [483, 252] width 10 height 8
click at [545, 131] on icon at bounding box center [545, 130] width 5 height 5
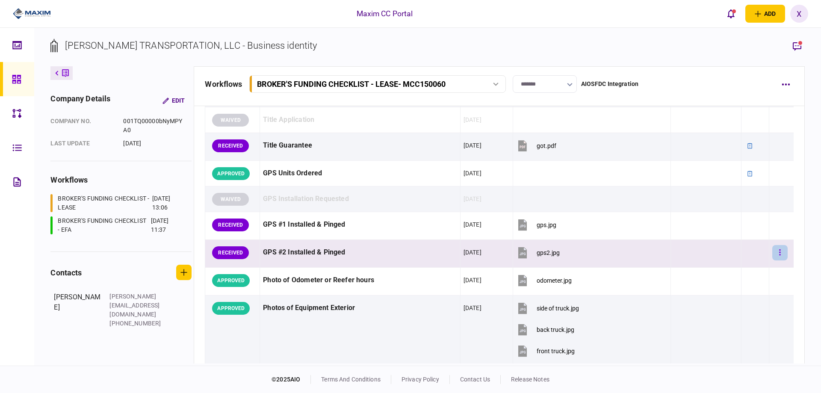
click at [772, 257] on button "button" at bounding box center [779, 252] width 15 height 15
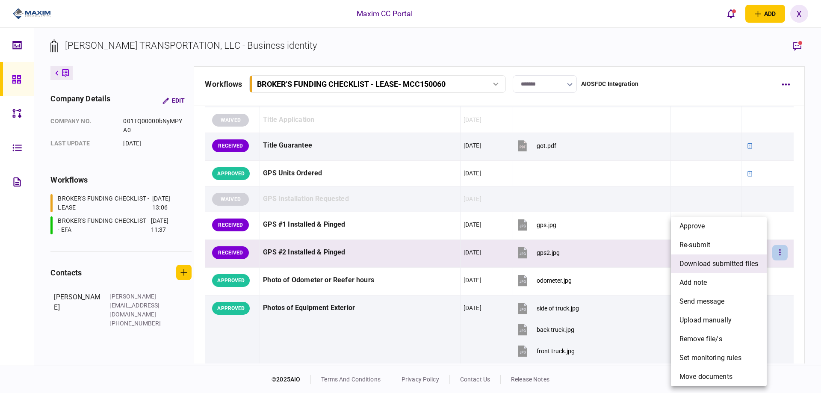
click at [729, 259] on span "download submitted files" at bounding box center [718, 264] width 79 height 10
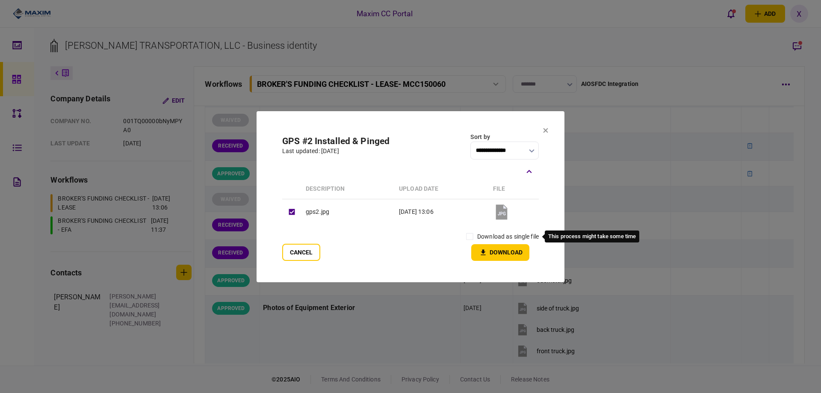
click at [478, 239] on label "download as single file" at bounding box center [508, 236] width 62 height 9
click at [478, 253] on icon "button" at bounding box center [483, 252] width 10 height 8
click at [543, 132] on icon at bounding box center [545, 130] width 5 height 5
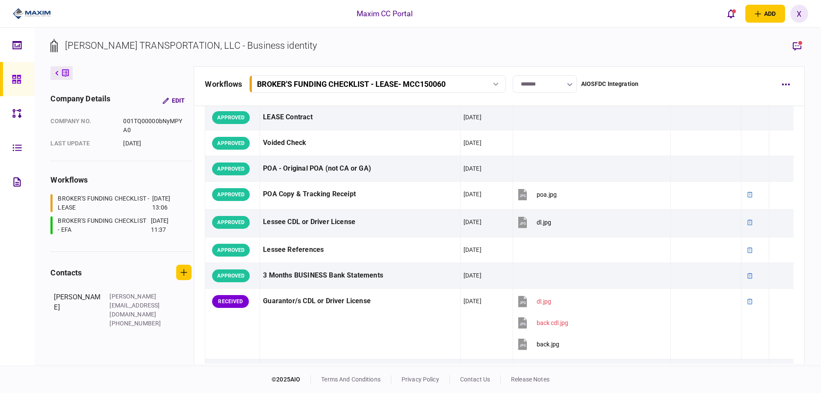
scroll to position [43, 0]
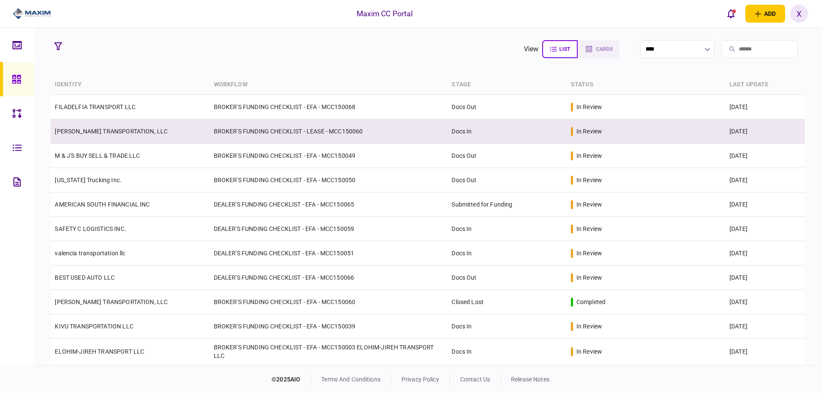
click at [97, 131] on link "[PERSON_NAME] TRANSPORTATION, LLC" at bounding box center [111, 131] width 113 height 7
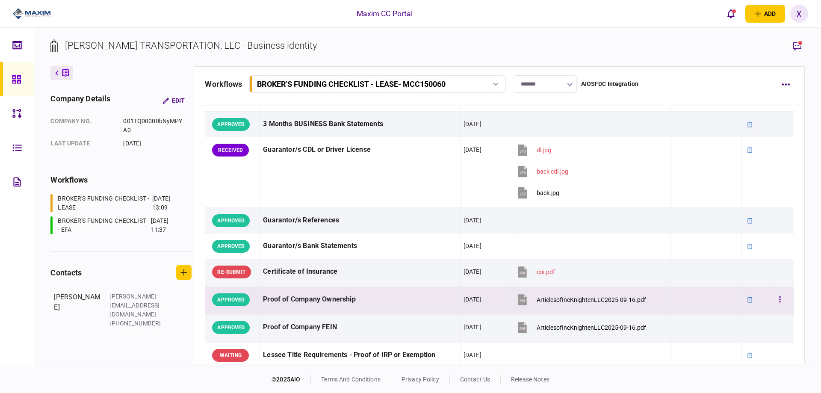
scroll to position [214, 0]
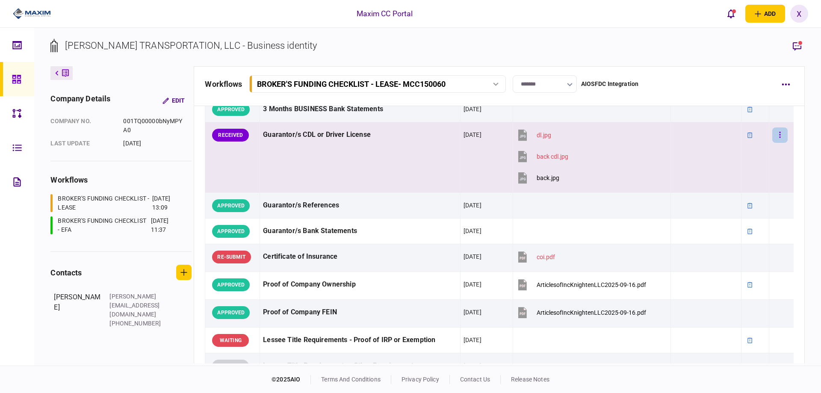
click at [772, 132] on button "button" at bounding box center [779, 134] width 15 height 15
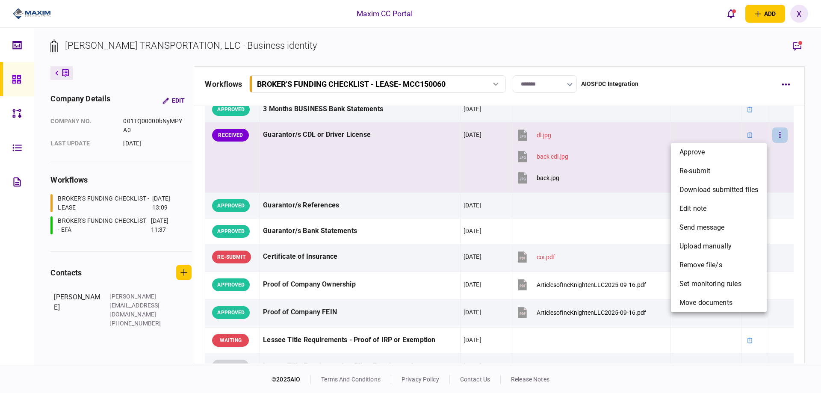
click at [753, 148] on li "approve" at bounding box center [719, 152] width 96 height 19
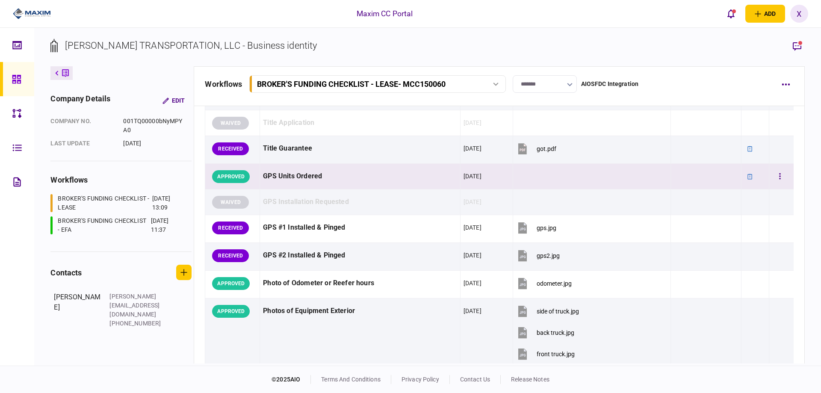
scroll to position [770, 0]
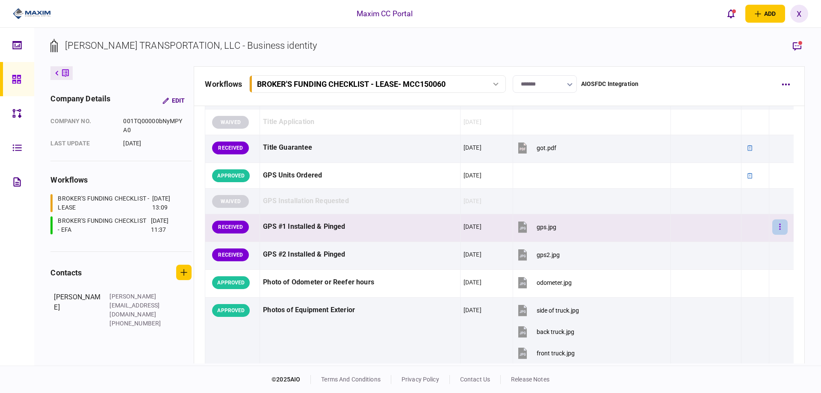
click at [772, 222] on button "button" at bounding box center [779, 226] width 15 height 15
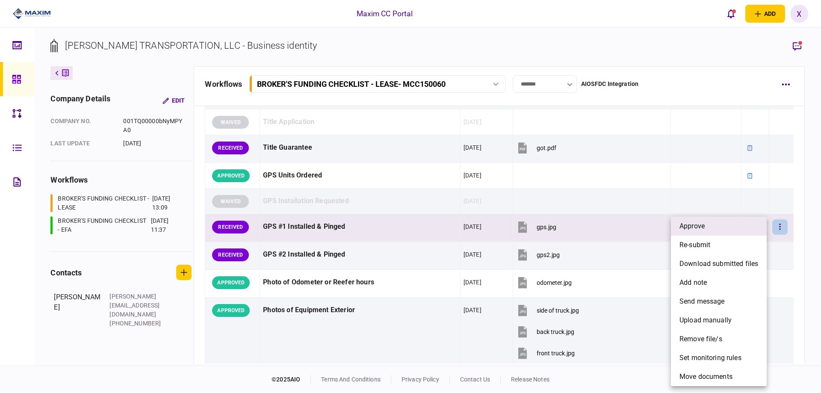
click at [728, 224] on li "approve" at bounding box center [719, 226] width 96 height 19
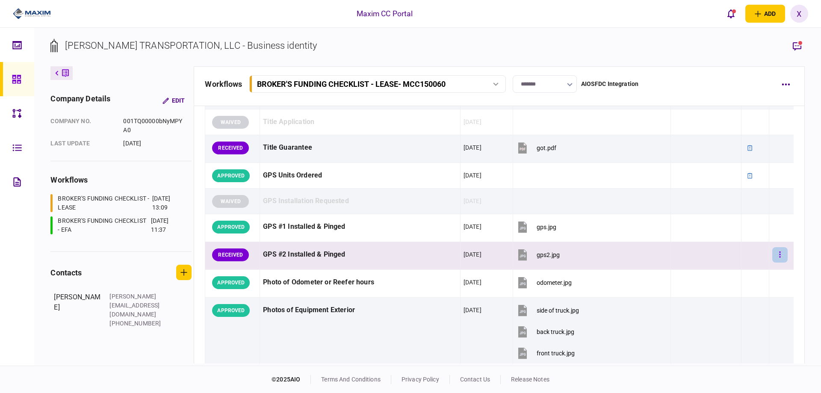
click at [779, 256] on icon "button" at bounding box center [780, 255] width 2 height 8
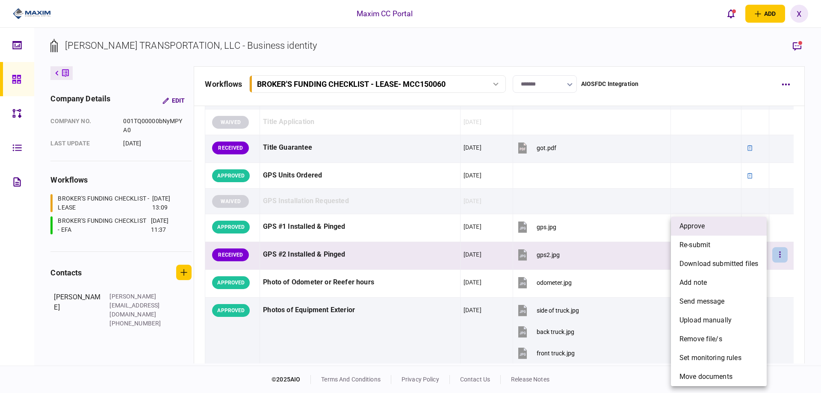
click at [737, 233] on li "approve" at bounding box center [719, 226] width 96 height 19
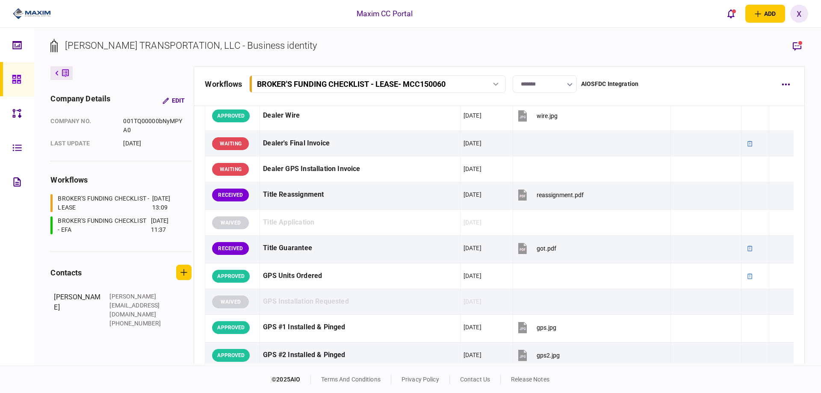
scroll to position [674, 0]
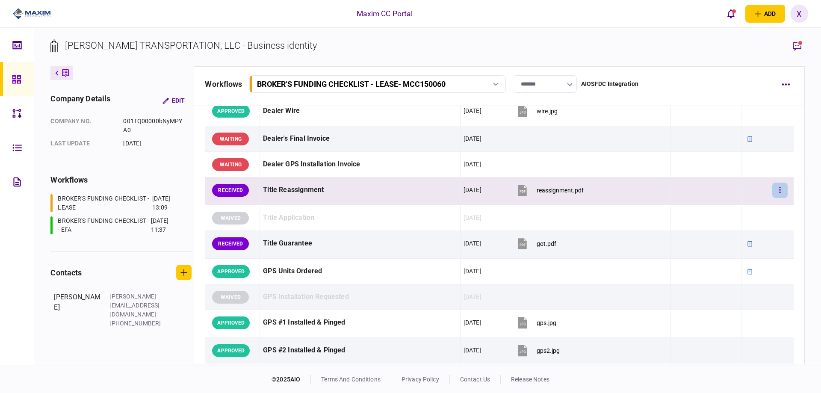
click at [772, 197] on button "button" at bounding box center [779, 190] width 15 height 15
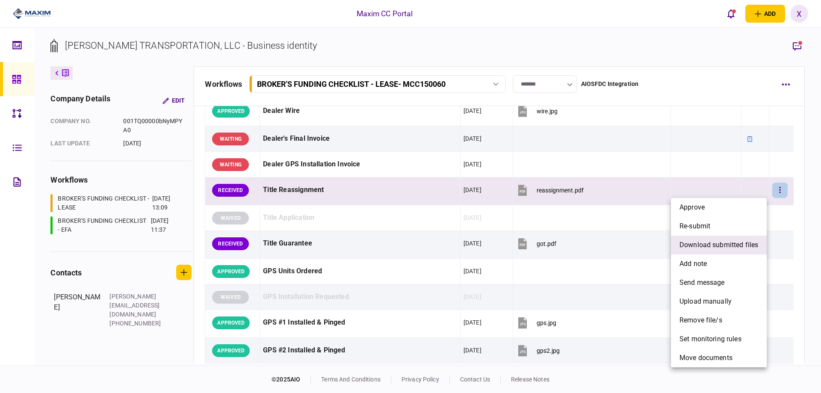
click at [748, 251] on li "download submitted files" at bounding box center [719, 245] width 96 height 19
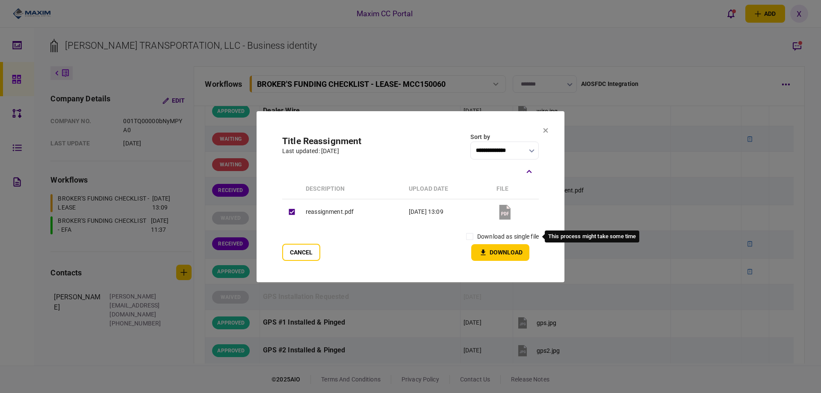
click at [500, 234] on label "download as single file" at bounding box center [508, 236] width 62 height 9
click at [479, 245] on button "Download" at bounding box center [500, 252] width 58 height 17
click at [561, 127] on section "**********" at bounding box center [411, 196] width 308 height 171
click at [551, 132] on section "**********" at bounding box center [411, 196] width 308 height 171
click at [544, 130] on icon at bounding box center [545, 130] width 5 height 5
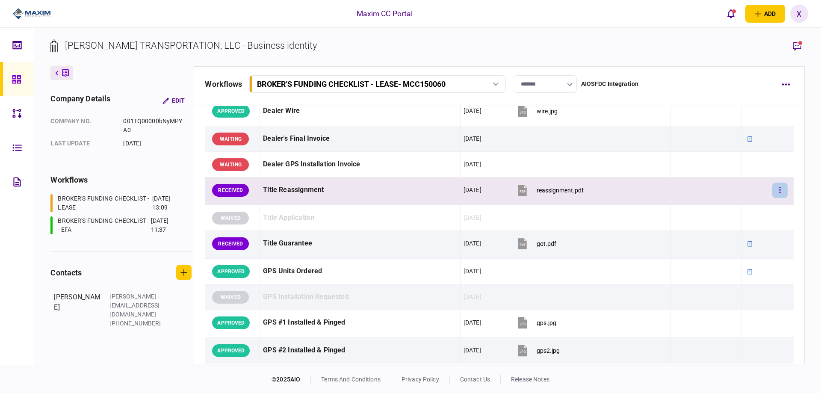
click at [777, 189] on button "button" at bounding box center [779, 190] width 15 height 15
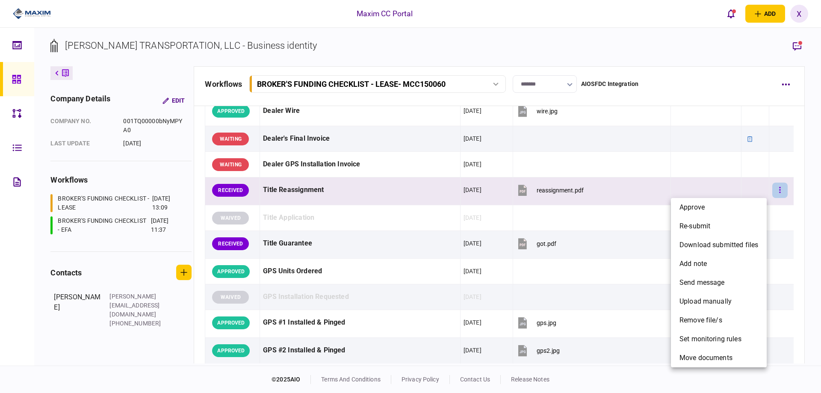
click at [777, 189] on div at bounding box center [410, 196] width 821 height 393
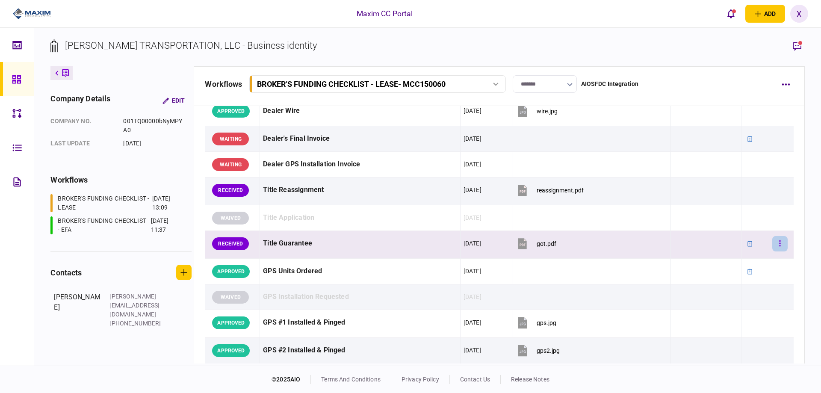
click at [772, 240] on button "button" at bounding box center [779, 243] width 15 height 15
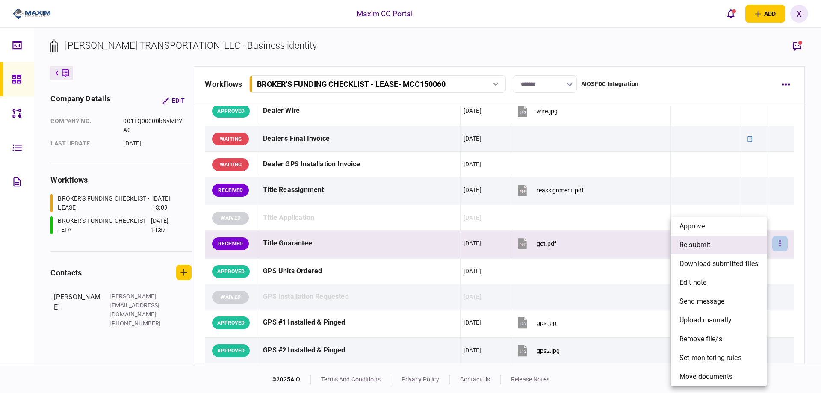
click at [718, 249] on li "re-submit" at bounding box center [719, 245] width 96 height 19
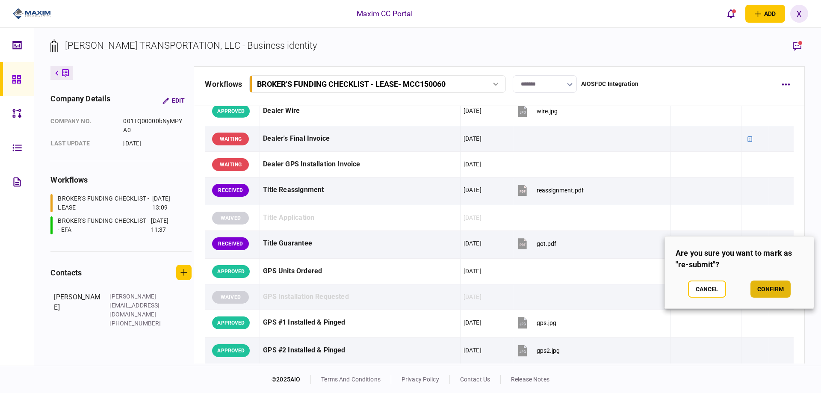
click at [782, 289] on button "confirm" at bounding box center [770, 288] width 40 height 17
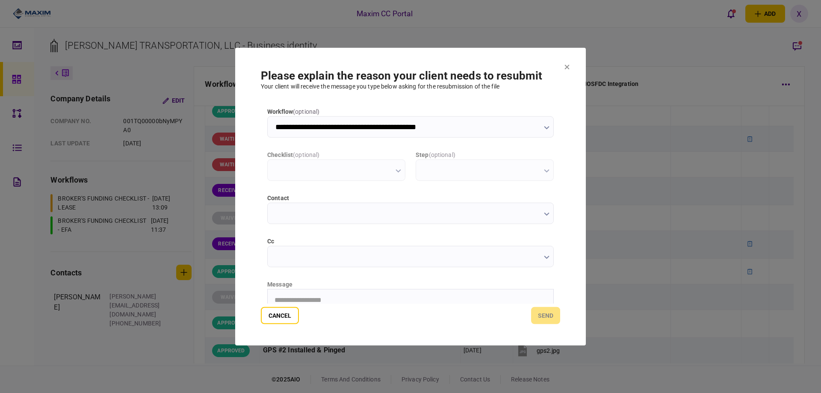
scroll to position [0, 0]
type input "**********"
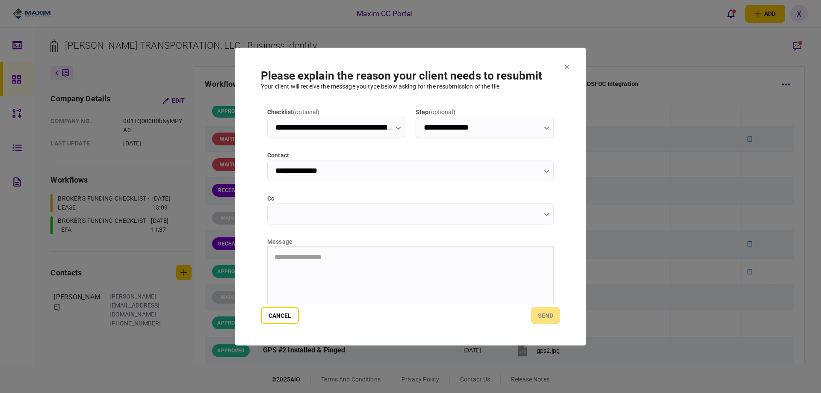
click at [326, 266] on html "**********" at bounding box center [411, 256] width 286 height 21
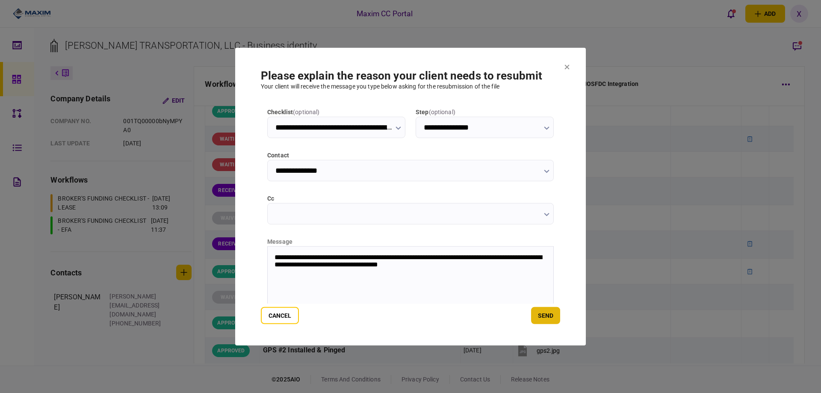
click at [544, 323] on button "send" at bounding box center [545, 315] width 29 height 17
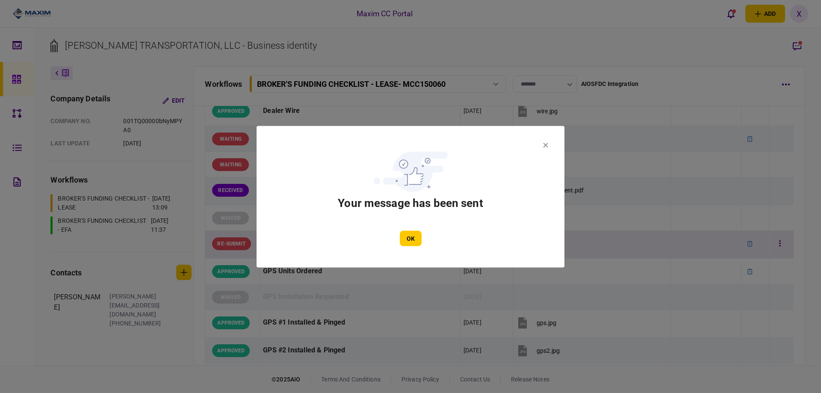
click at [407, 238] on button "OK" at bounding box center [411, 237] width 22 height 15
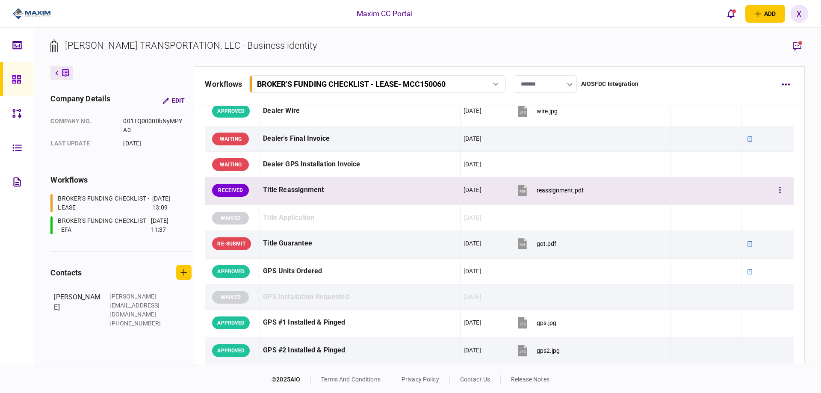
click at [786, 186] on td at bounding box center [781, 191] width 24 height 28
click at [778, 187] on button "button" at bounding box center [779, 190] width 15 height 15
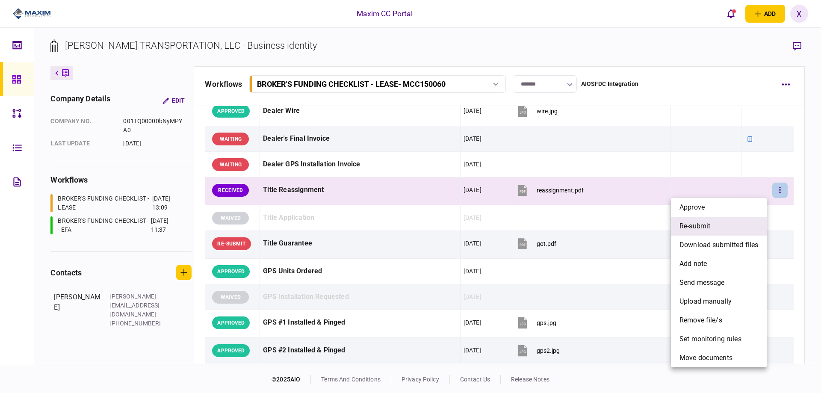
click at [713, 221] on li "re-submit" at bounding box center [719, 226] width 96 height 19
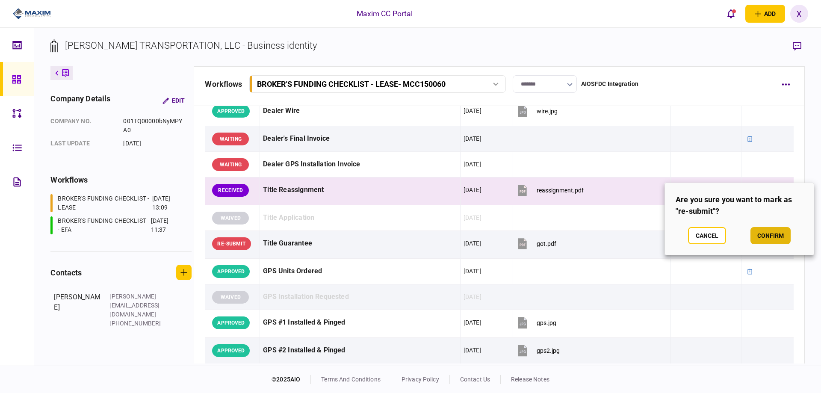
click at [760, 243] on button "confirm" at bounding box center [770, 235] width 40 height 17
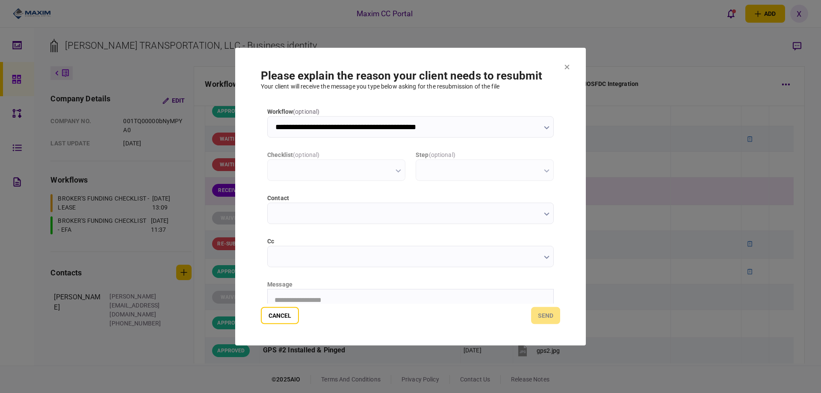
scroll to position [0, 0]
type input "**********"
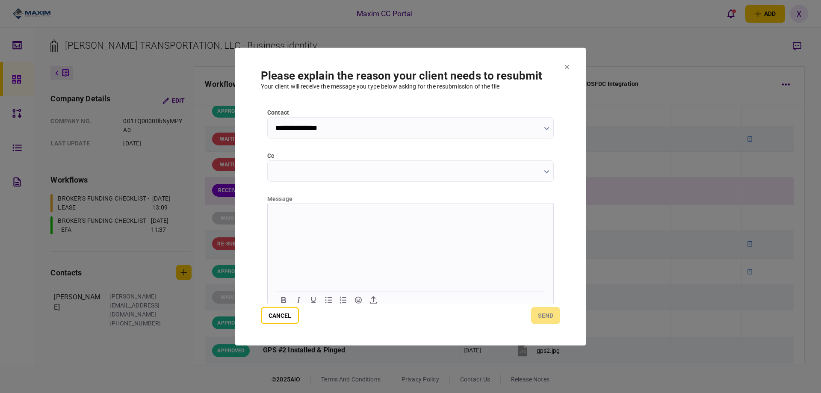
click at [344, 224] on html at bounding box center [411, 213] width 286 height 21
click at [542, 320] on button "send" at bounding box center [545, 315] width 29 height 17
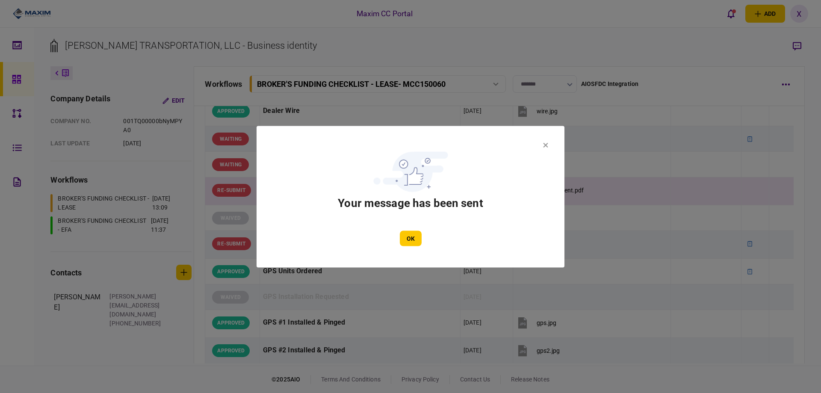
click at [405, 230] on section "Your message has been sent OK" at bounding box center [410, 196] width 257 height 99
click at [411, 235] on button "OK" at bounding box center [411, 237] width 22 height 15
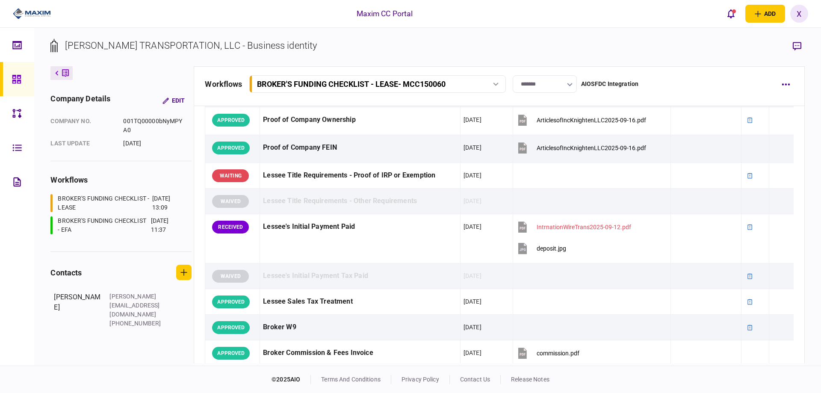
scroll to position [375, 0]
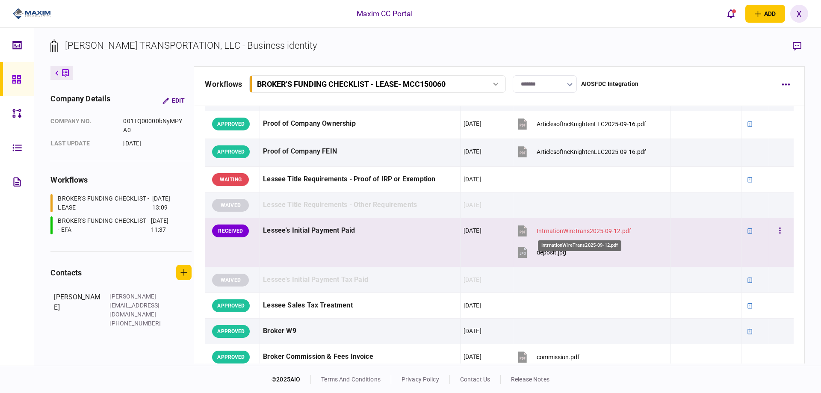
click at [554, 229] on div "IntrnationWireTrans2025-09-12.pdf" at bounding box center [584, 230] width 94 height 7
click at [778, 227] on button "button" at bounding box center [779, 230] width 15 height 15
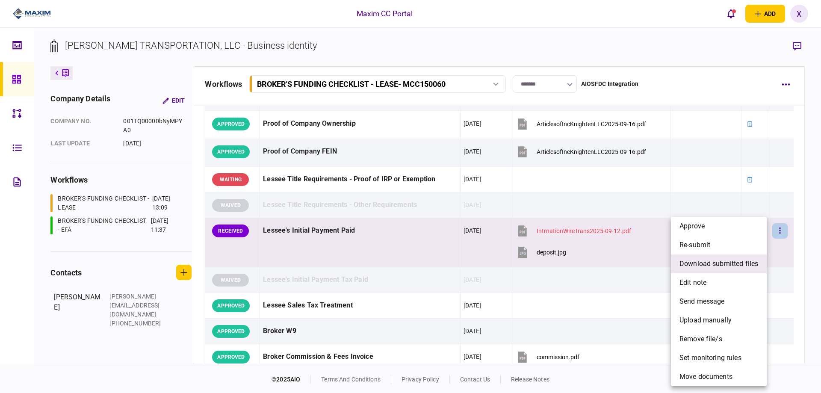
click at [739, 268] on span "download submitted files" at bounding box center [718, 264] width 79 height 10
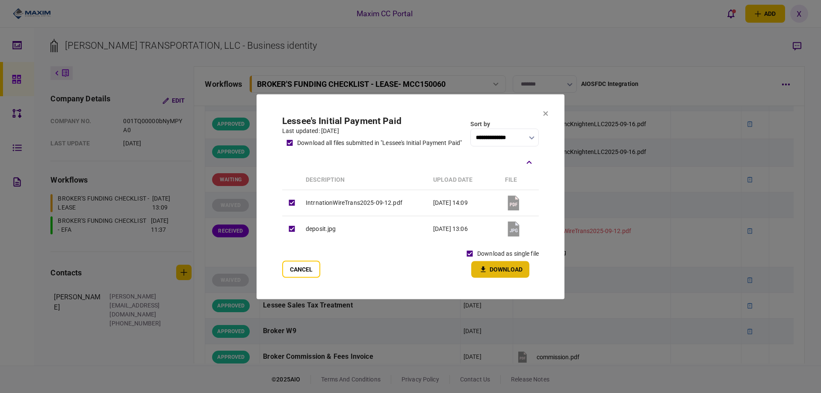
click at [504, 265] on button "Download" at bounding box center [500, 269] width 58 height 17
click at [542, 107] on section "**********" at bounding box center [411, 196] width 308 height 205
click at [548, 112] on icon at bounding box center [545, 113] width 5 height 5
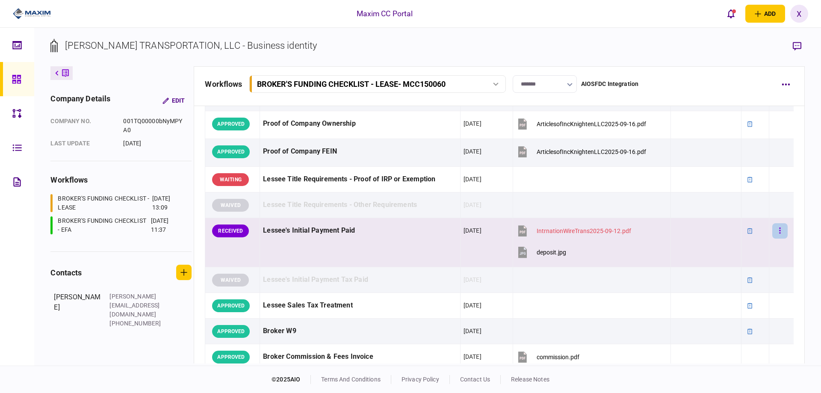
click at [772, 229] on button "button" at bounding box center [779, 230] width 15 height 15
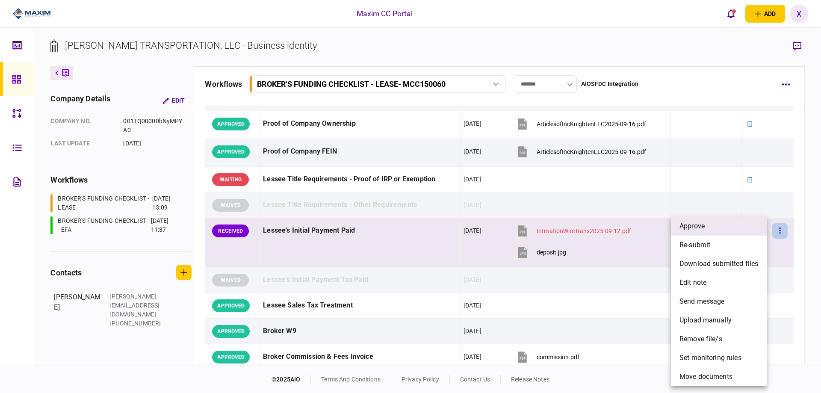
click at [733, 224] on li "approve" at bounding box center [719, 226] width 96 height 19
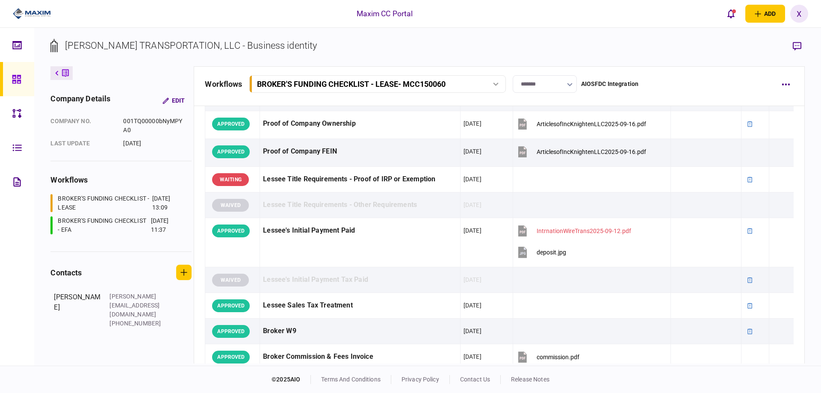
click at [29, 15] on img at bounding box center [32, 13] width 38 height 13
click at [16, 87] on div at bounding box center [19, 79] width 14 height 34
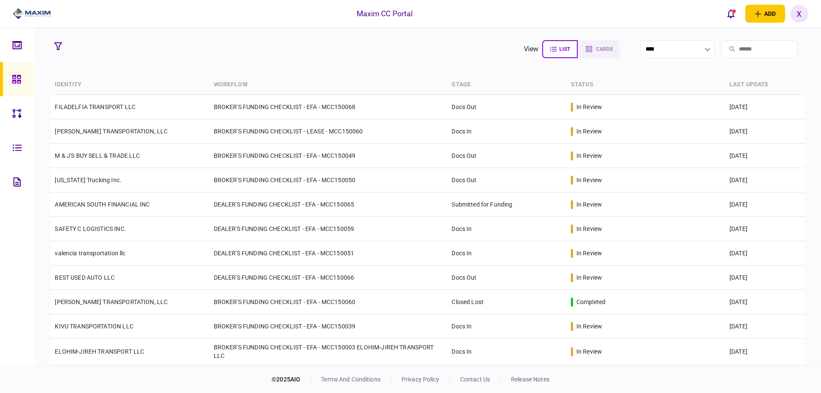
click at [149, 150] on td "M & J'S BUY SELL & TRADE LLC" at bounding box center [129, 156] width 159 height 24
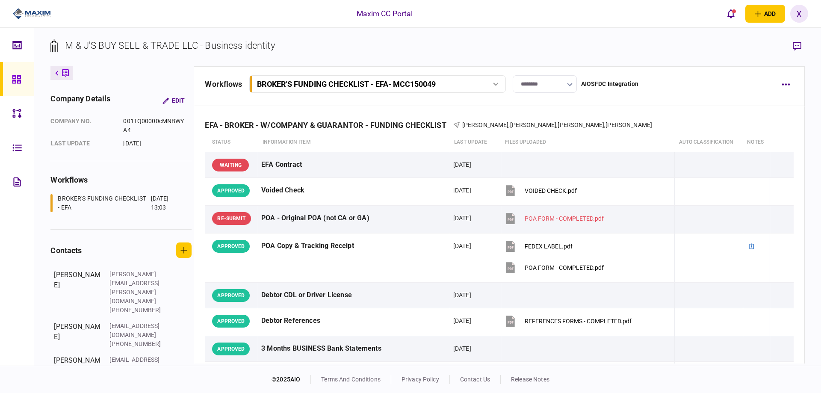
click at [555, 78] on input "********" at bounding box center [545, 84] width 64 height 18
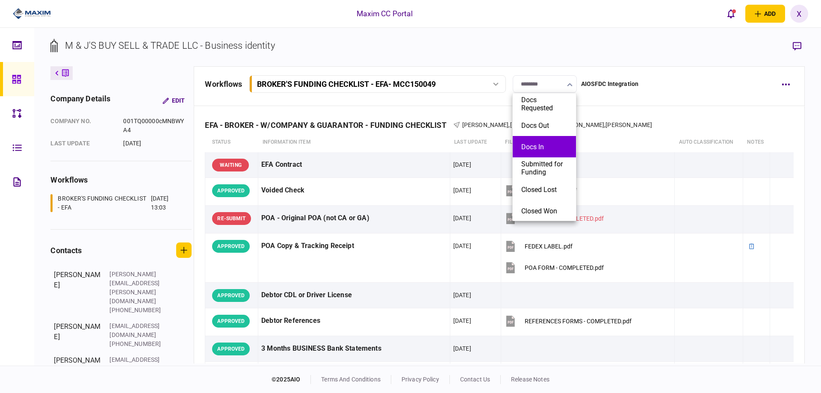
click at [551, 157] on li "Docs In" at bounding box center [544, 146] width 63 height 21
type input "*******"
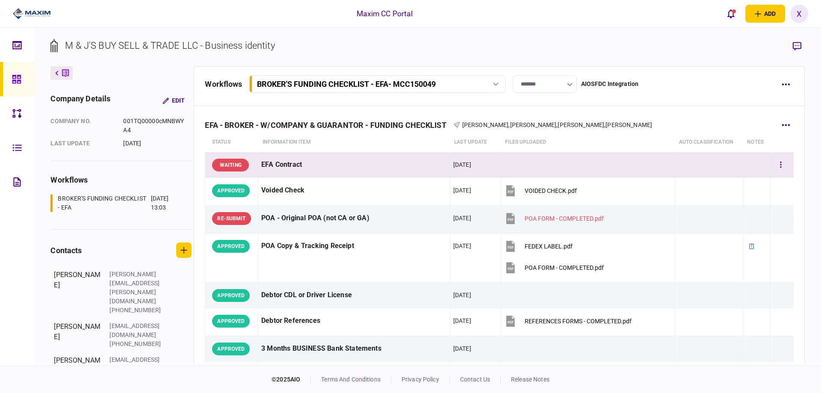
click at [218, 164] on div "WAITING" at bounding box center [230, 165] width 37 height 13
click at [780, 164] on icon "button" at bounding box center [781, 165] width 2 height 8
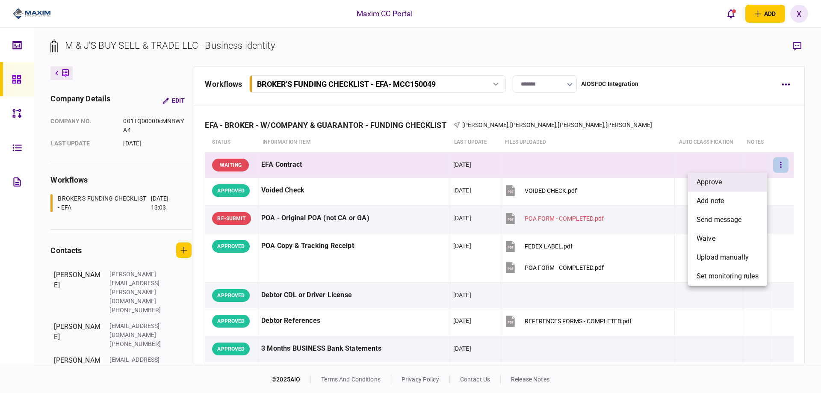
click at [745, 176] on li "approve" at bounding box center [727, 182] width 79 height 19
